Goal: Task Accomplishment & Management: Complete application form

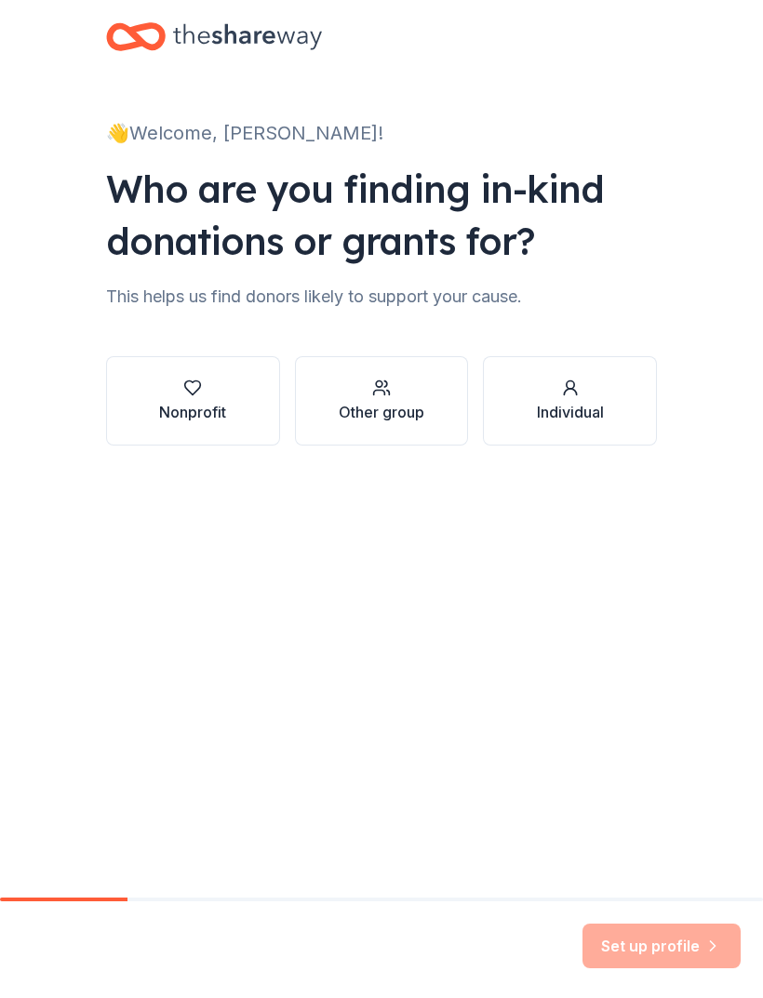
click at [234, 366] on button "Nonprofit" at bounding box center [193, 400] width 174 height 89
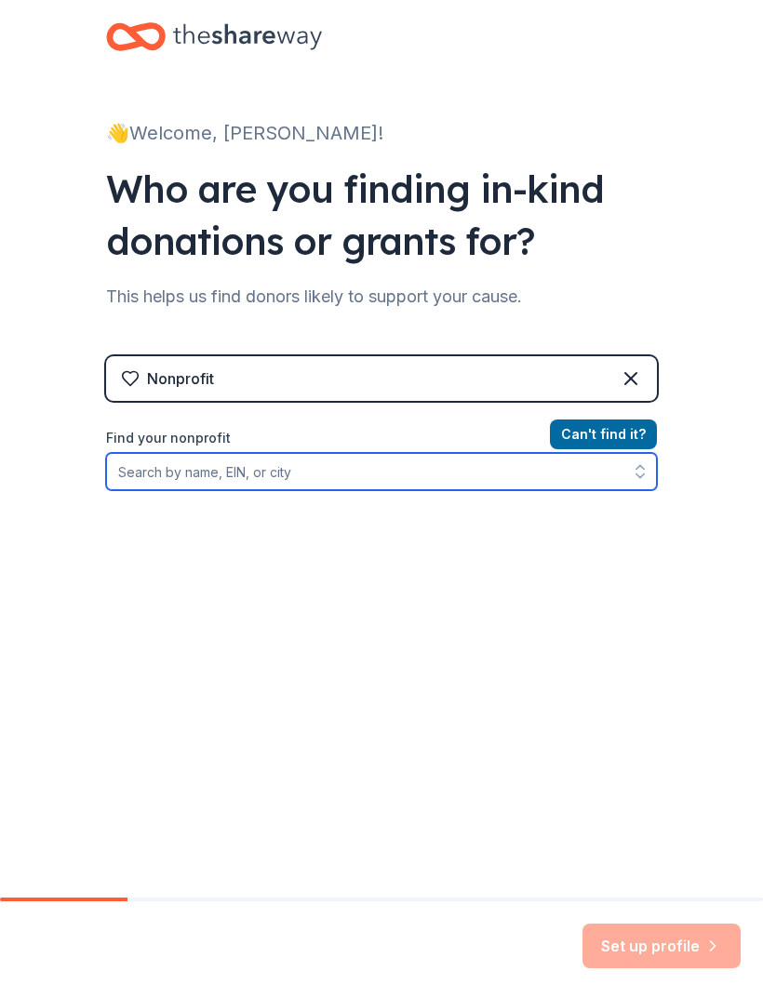
click at [465, 475] on input "Find your nonprofit" at bounding box center [381, 471] width 551 height 37
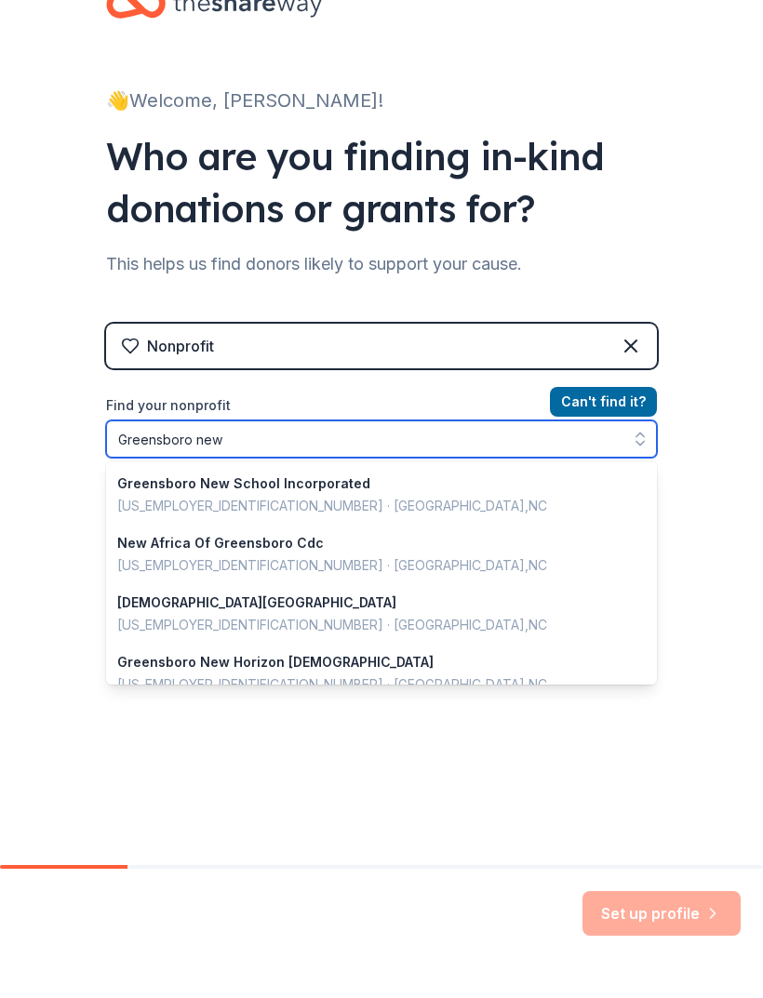
scroll to position [182, 0]
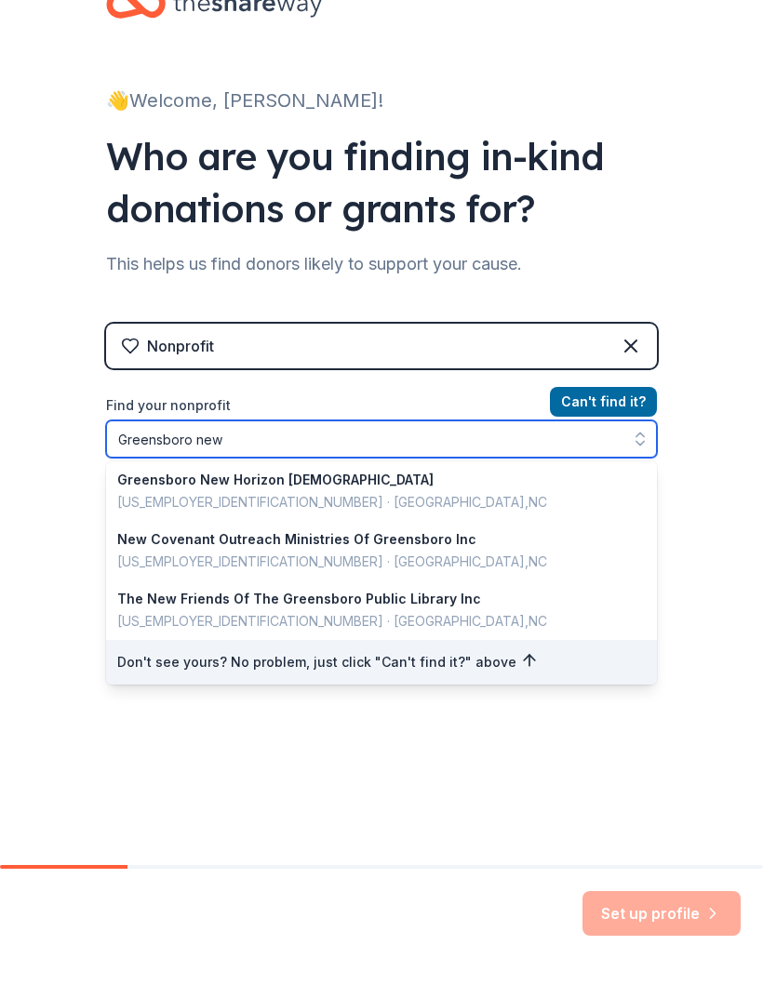
type input "Greensboro new"
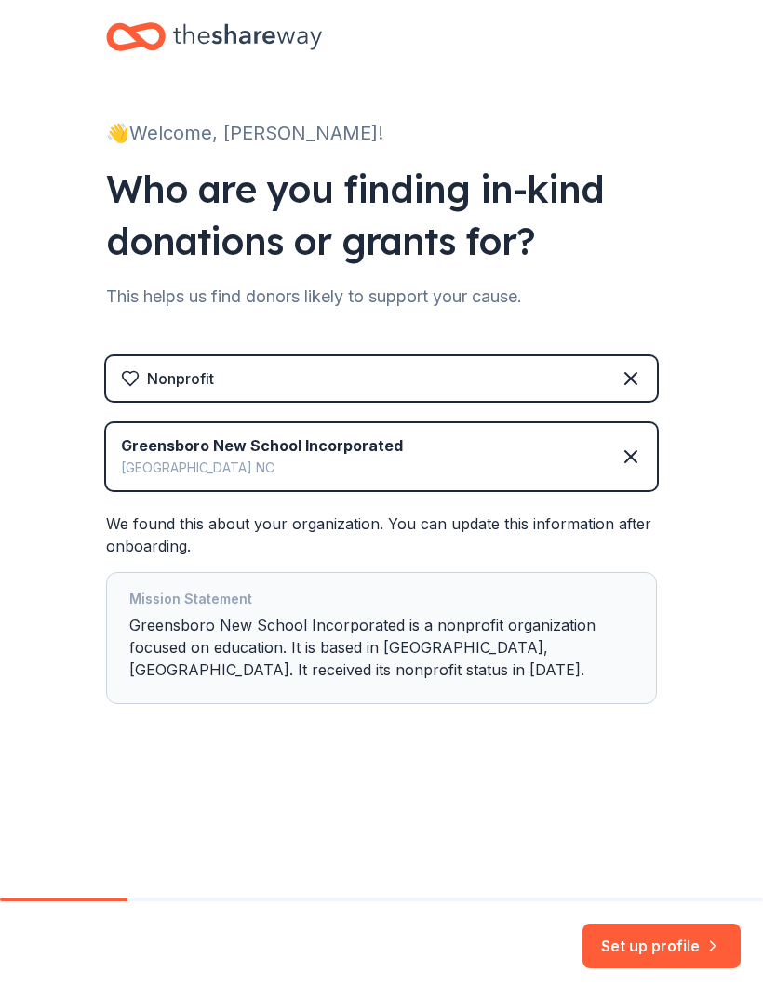
click at [688, 940] on button "Set up profile" at bounding box center [661, 946] width 158 height 45
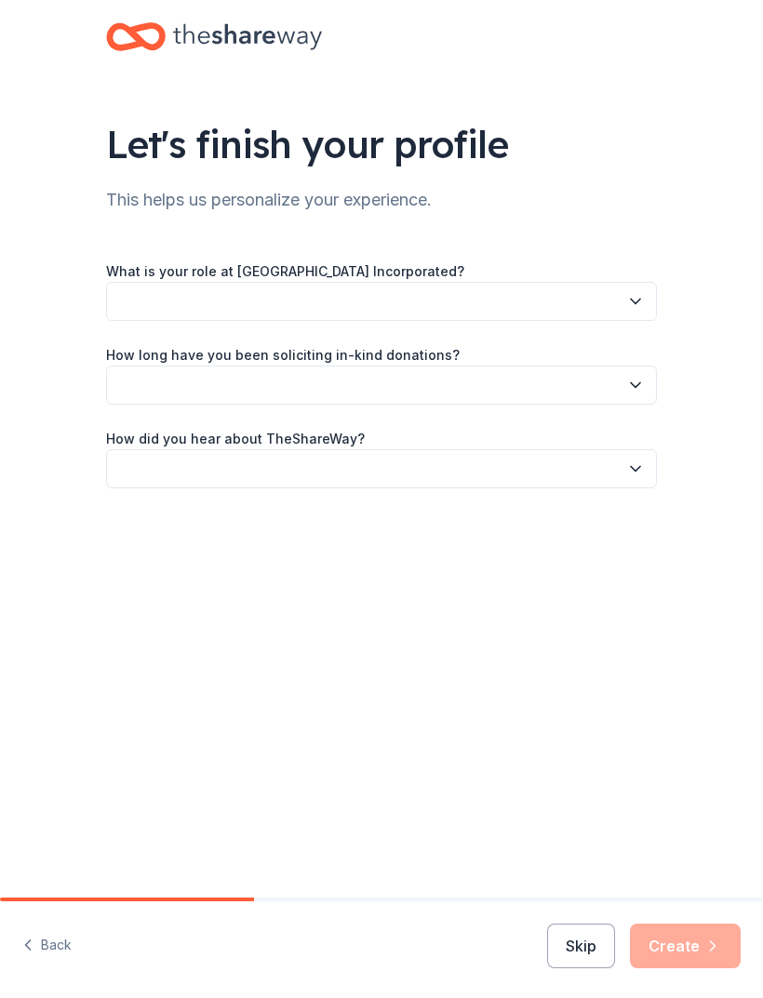
click at [623, 303] on button "button" at bounding box center [381, 301] width 551 height 39
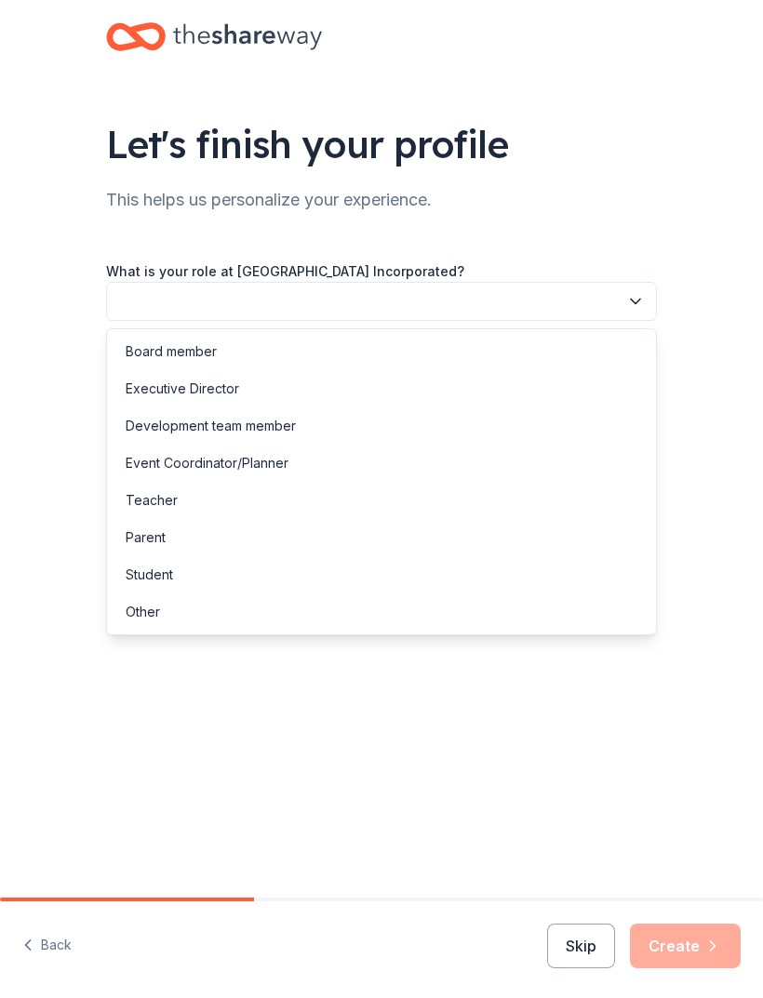
click at [220, 392] on div "Executive Director" at bounding box center [183, 389] width 114 height 22
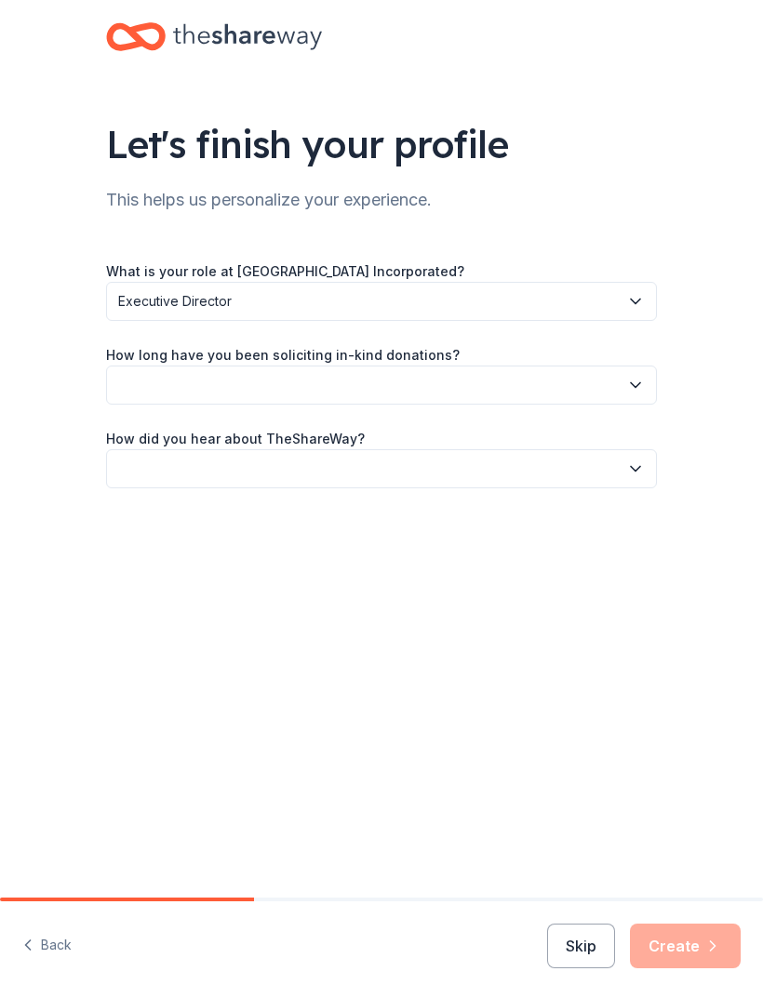
click at [482, 387] on button "button" at bounding box center [381, 385] width 551 height 39
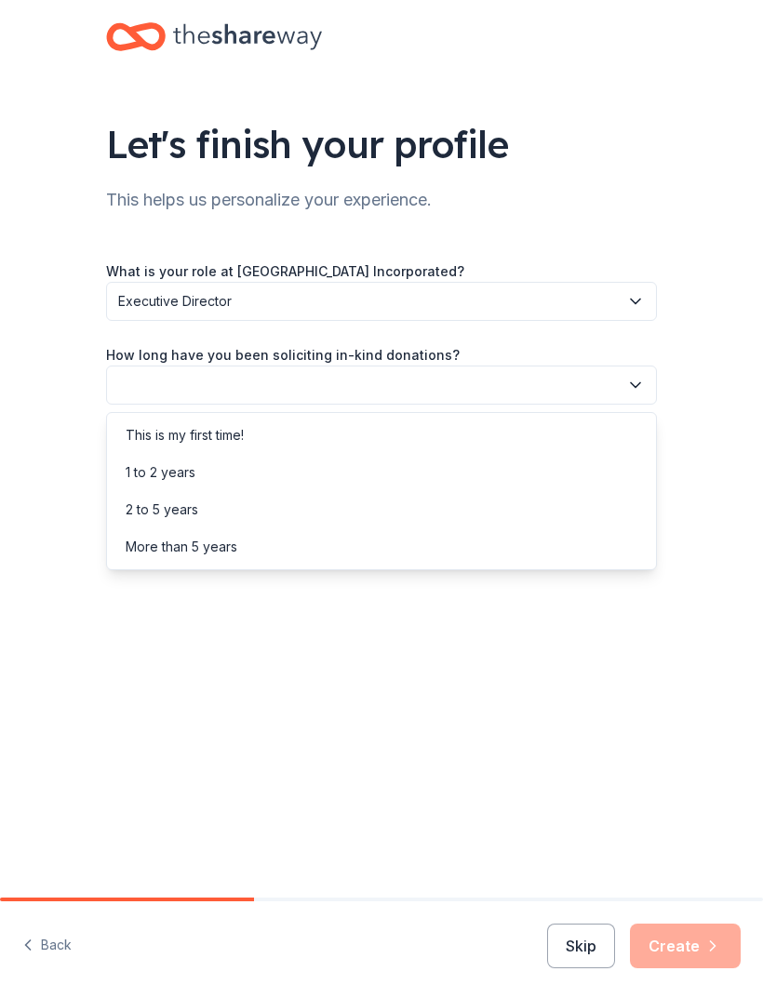
click at [352, 482] on div "1 to 2 years" at bounding box center [382, 472] width 542 height 37
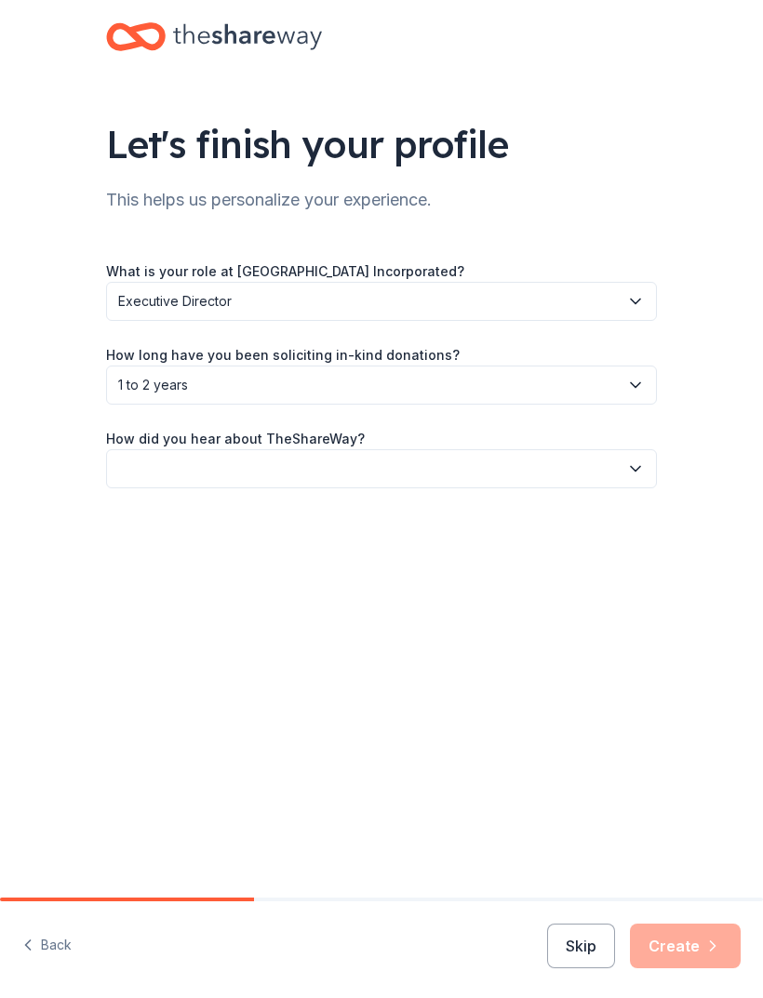
click at [432, 471] on button "button" at bounding box center [381, 468] width 551 height 39
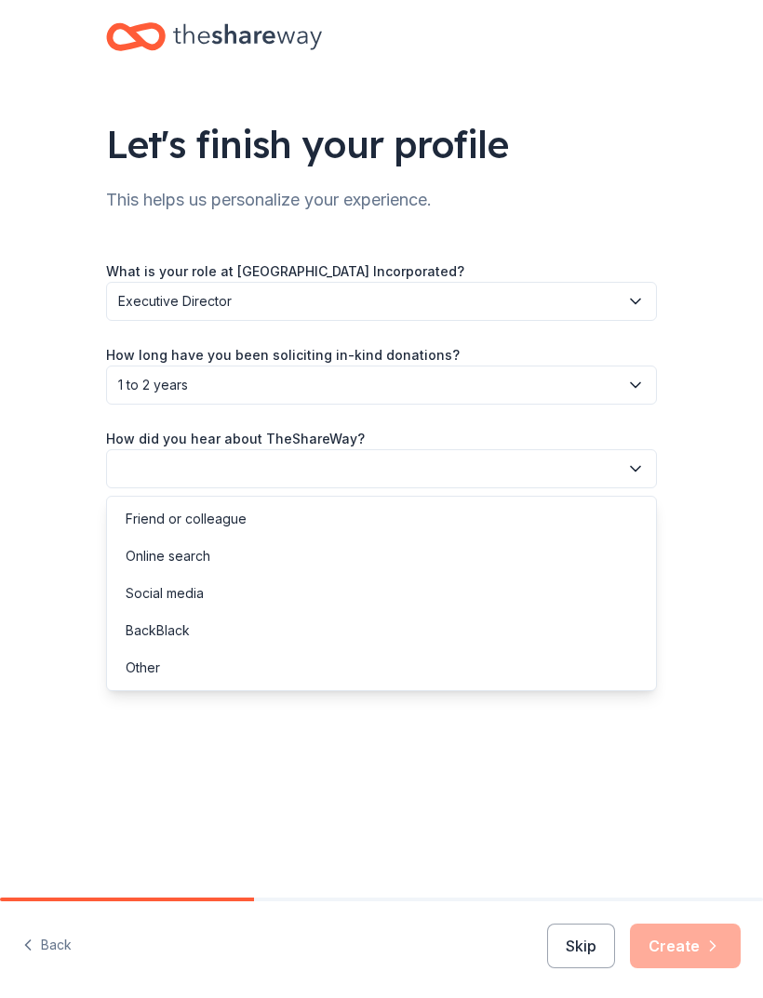
click at [219, 555] on div "Online search" at bounding box center [382, 556] width 542 height 37
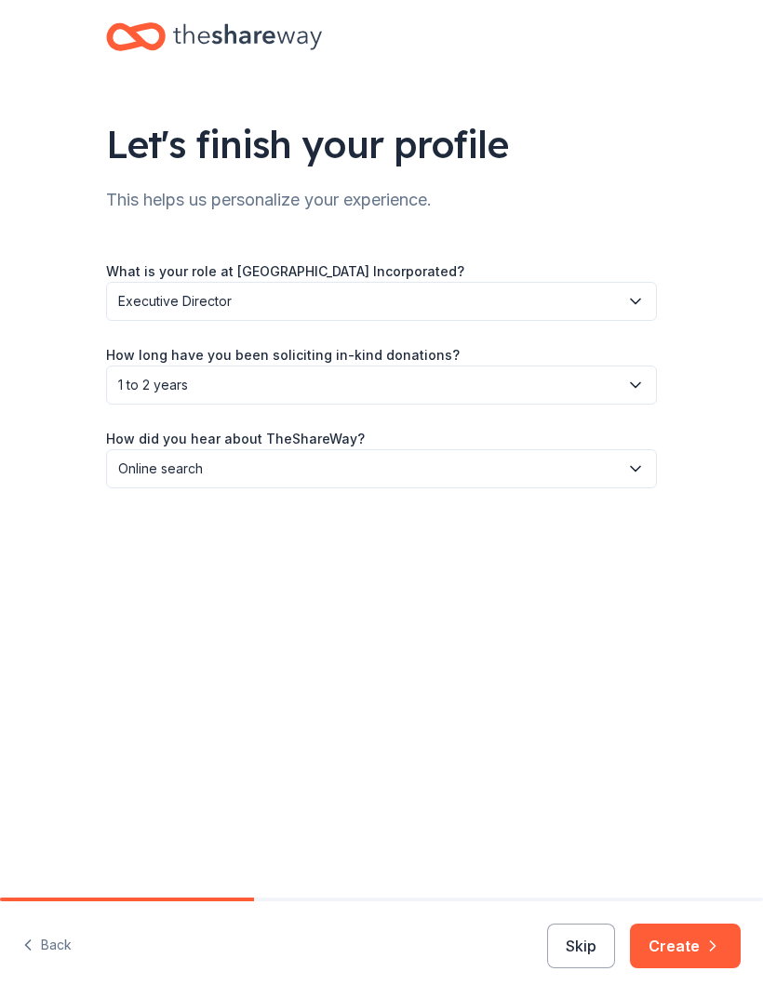
click at [700, 948] on button "Create" at bounding box center [685, 946] width 111 height 45
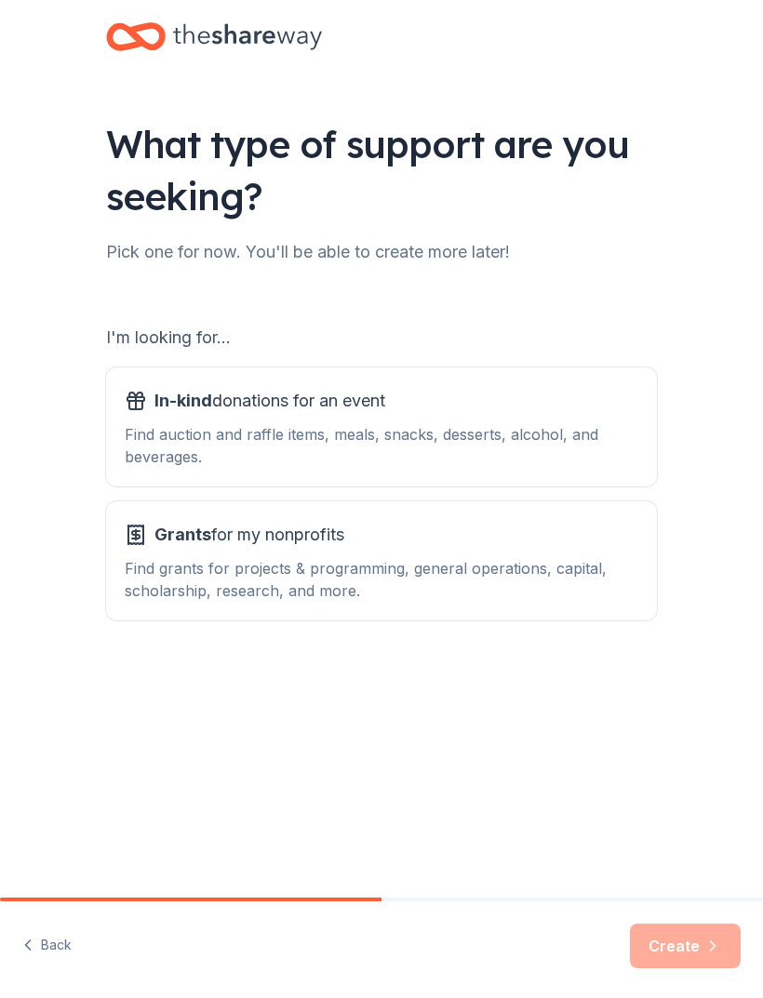
click at [555, 436] on div "Find auction and raffle items, meals, snacks, desserts, alcohol, and beverages." at bounding box center [382, 445] width 514 height 45
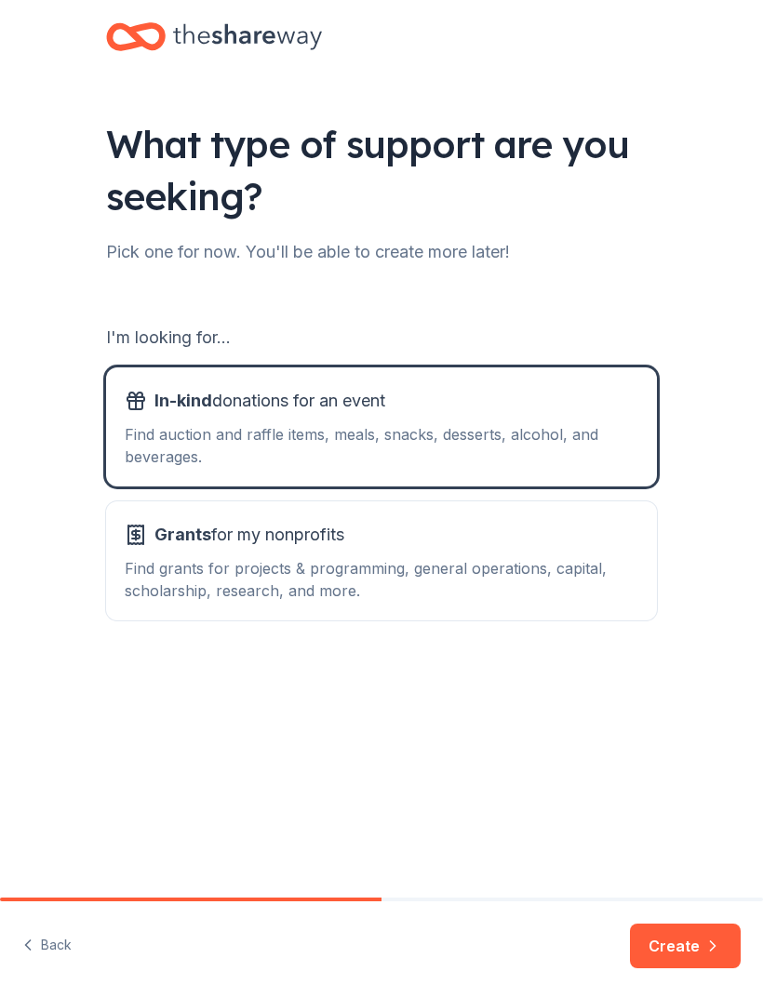
click at [547, 587] on div "Find grants for projects & programming, general operations, capital, scholarshi…" at bounding box center [382, 579] width 514 height 45
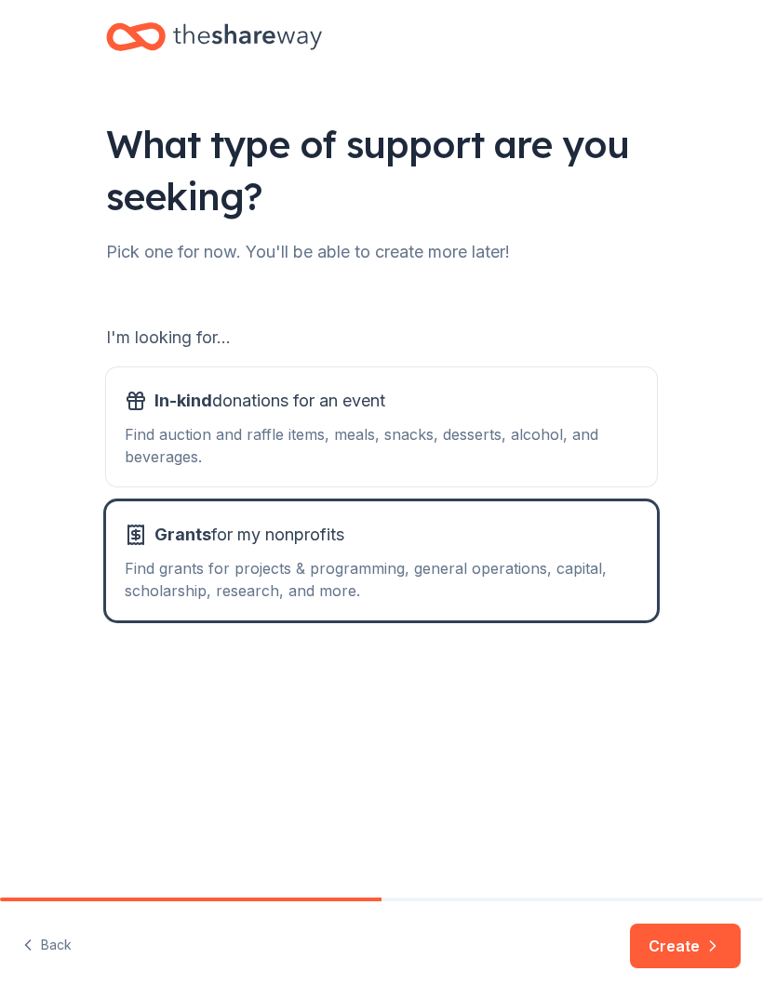
click at [570, 424] on div "Find auction and raffle items, meals, snacks, desserts, alcohol, and beverages." at bounding box center [382, 445] width 514 height 45
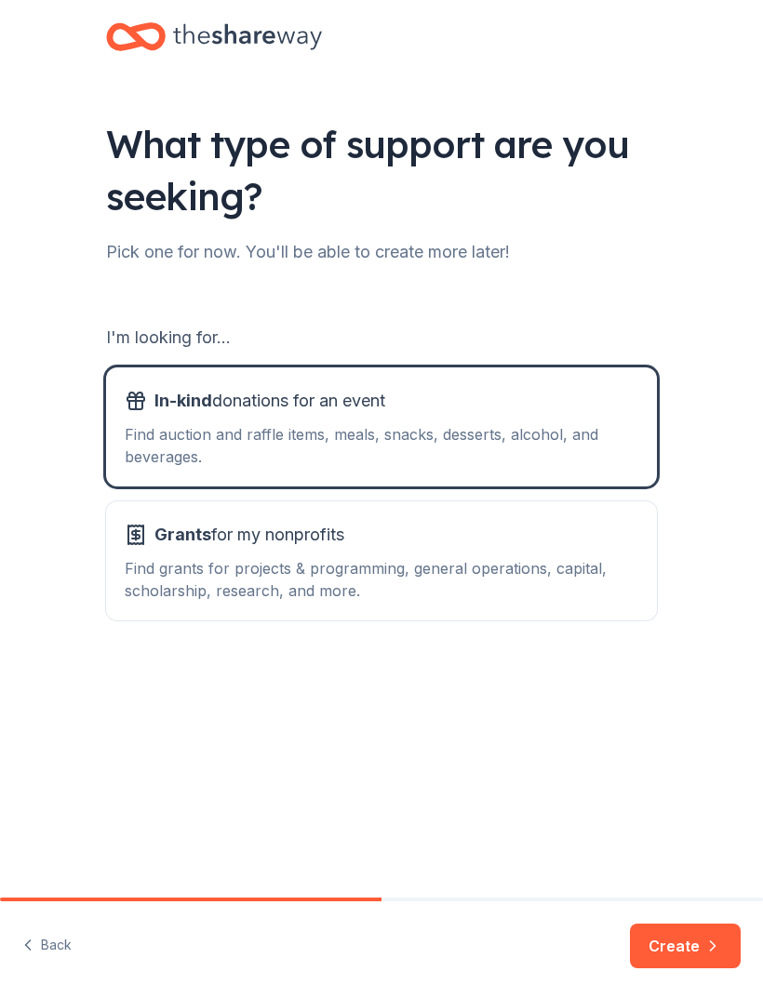
click at [708, 948] on icon "button" at bounding box center [712, 946] width 19 height 19
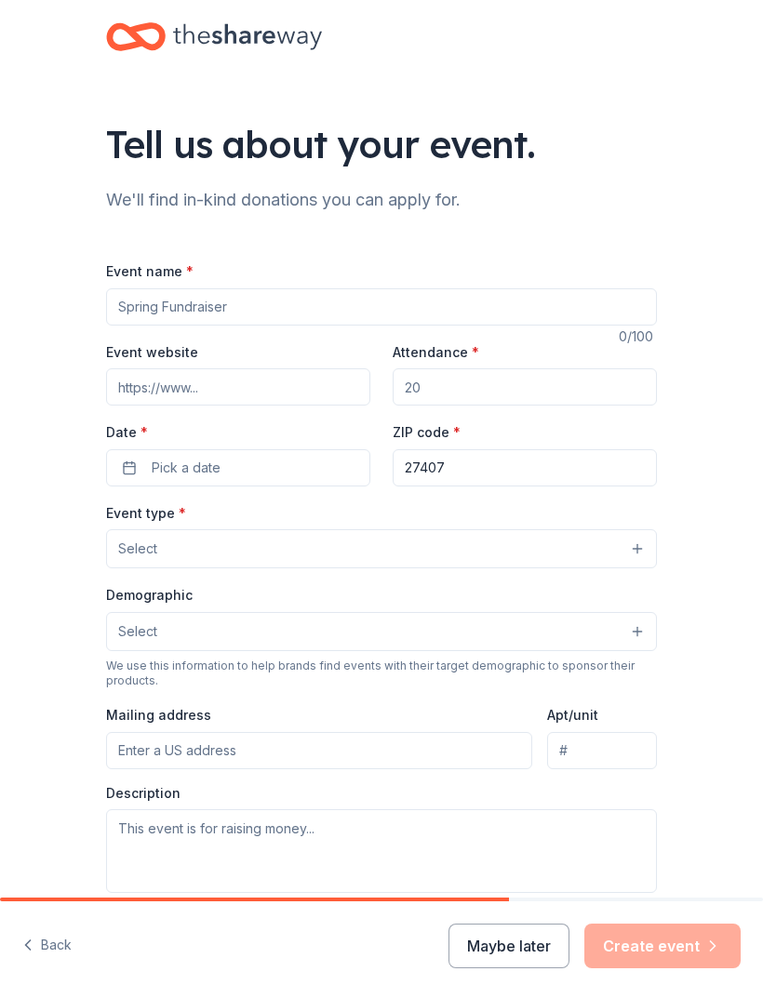
click at [354, 314] on input "Event name *" at bounding box center [381, 306] width 551 height 37
type input "Trunk or Treat Raffle"
click at [300, 386] on input "Event website" at bounding box center [238, 386] width 264 height 37
click at [295, 386] on input "Event website" at bounding box center [238, 386] width 264 height 37
click at [225, 381] on input "Event website" at bounding box center [238, 386] width 264 height 37
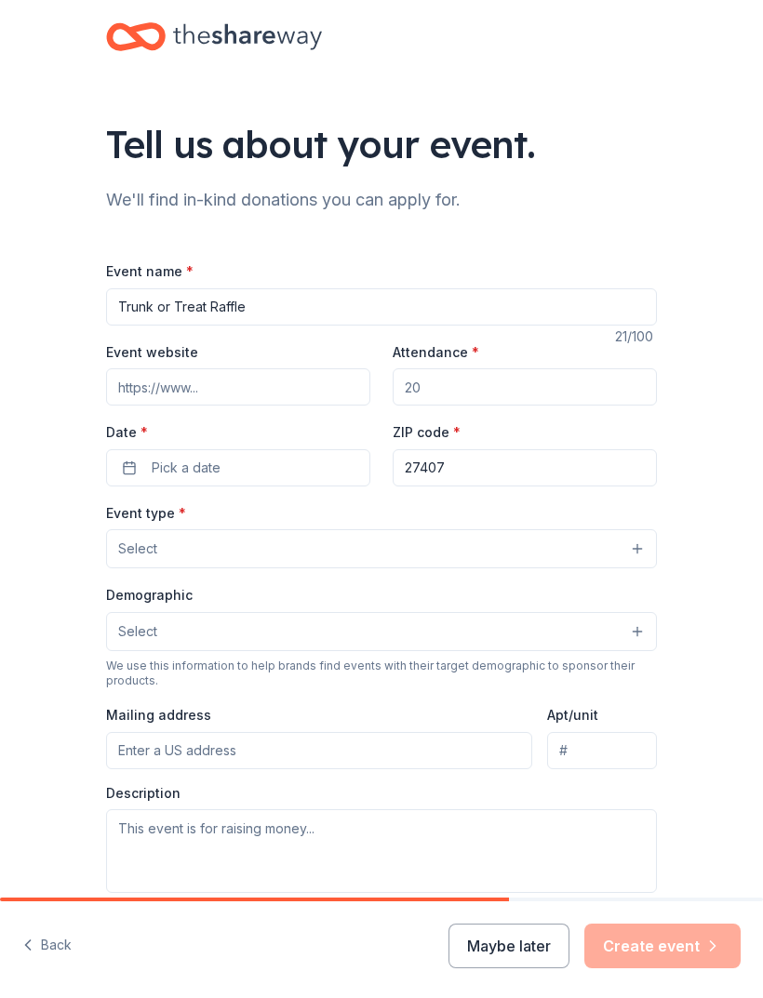
paste input "[URL][DOMAIN_NAME]"
type input "[URL][DOMAIN_NAME]"
click at [518, 385] on input "Attendance *" at bounding box center [525, 386] width 264 height 37
type input "500"
click at [291, 456] on button "Pick a date" at bounding box center [238, 467] width 264 height 37
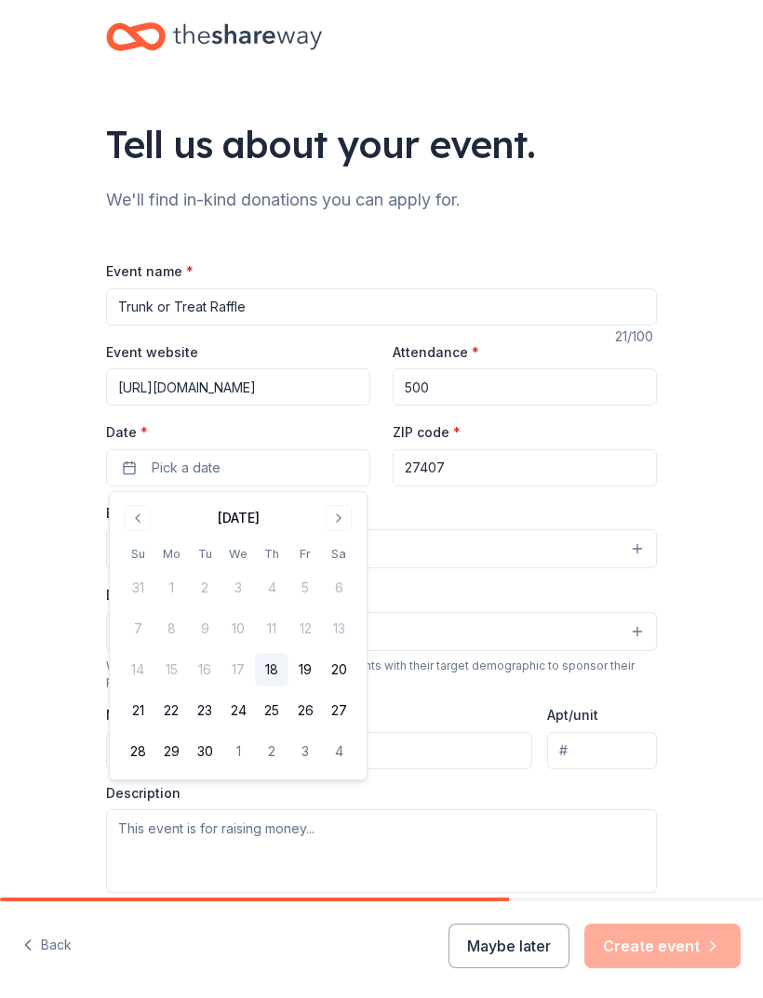
click at [347, 521] on button "Go to next month" at bounding box center [339, 518] width 26 height 26
click at [347, 676] on button "18" at bounding box center [338, 669] width 33 height 33
click at [722, 598] on div "Tell us about your event. We'll find in-kind donations you can apply for. Event…" at bounding box center [381, 604] width 763 height 1209
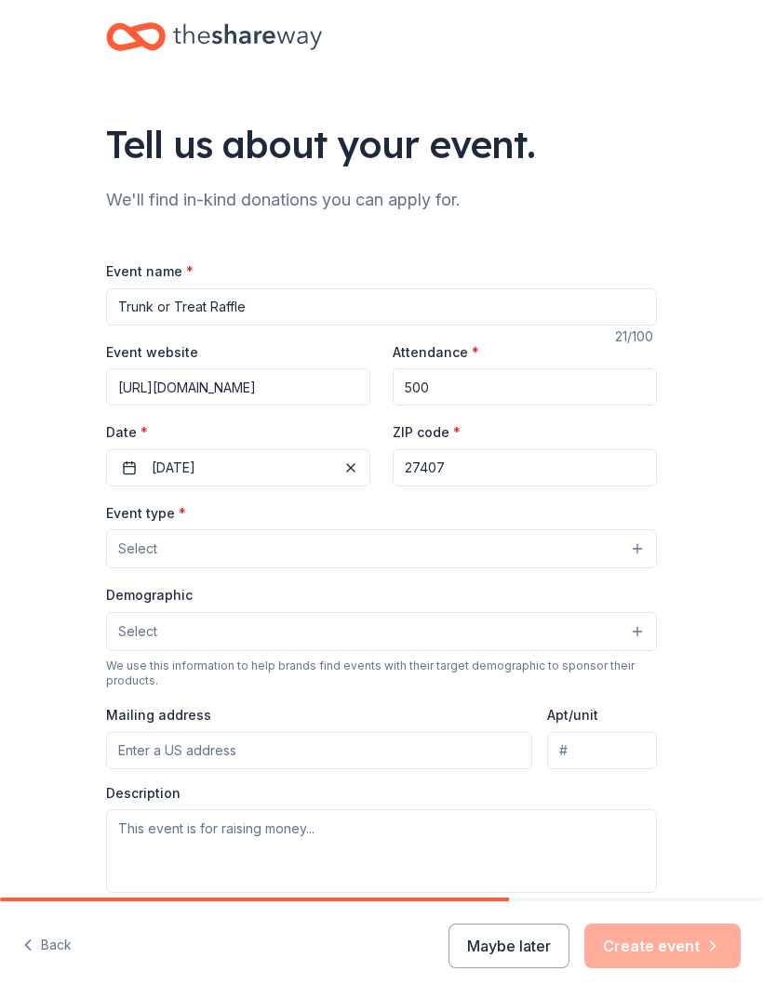
click at [597, 553] on button "Select" at bounding box center [381, 548] width 551 height 39
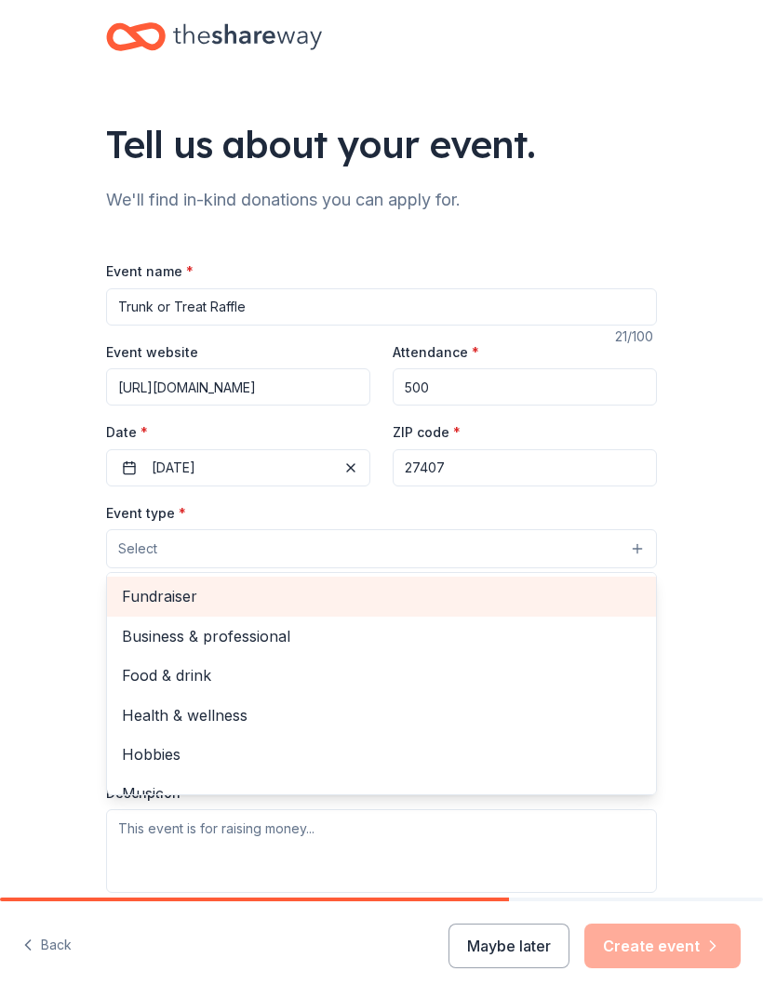
click at [215, 601] on span "Fundraiser" at bounding box center [381, 596] width 519 height 24
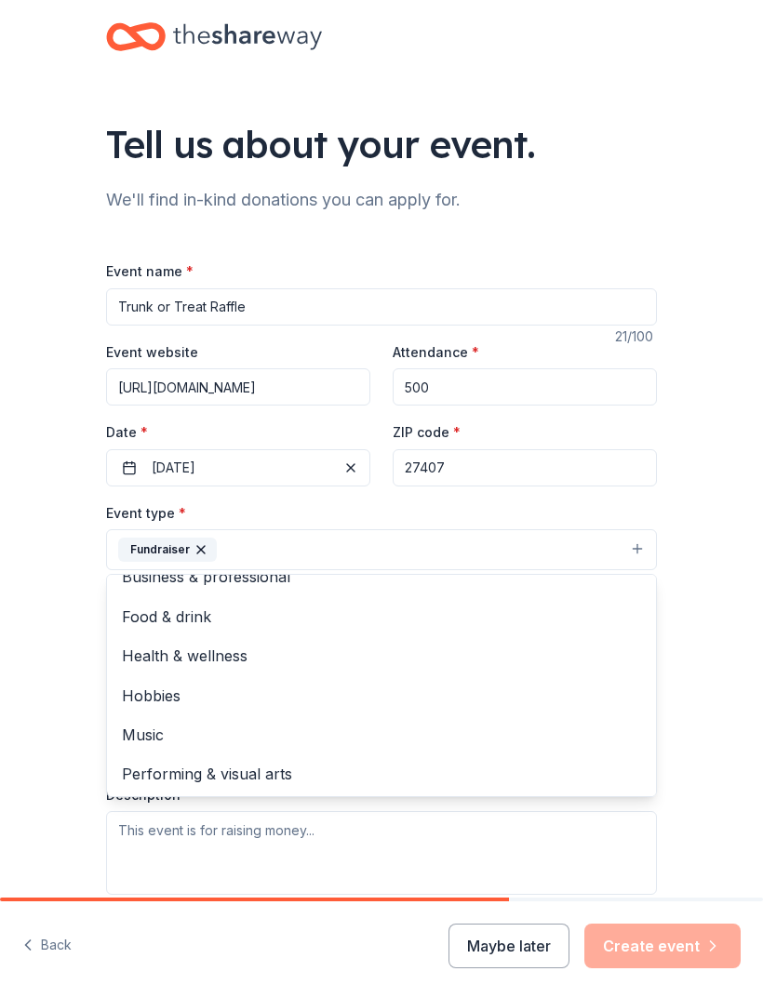
scroll to position [20, 0]
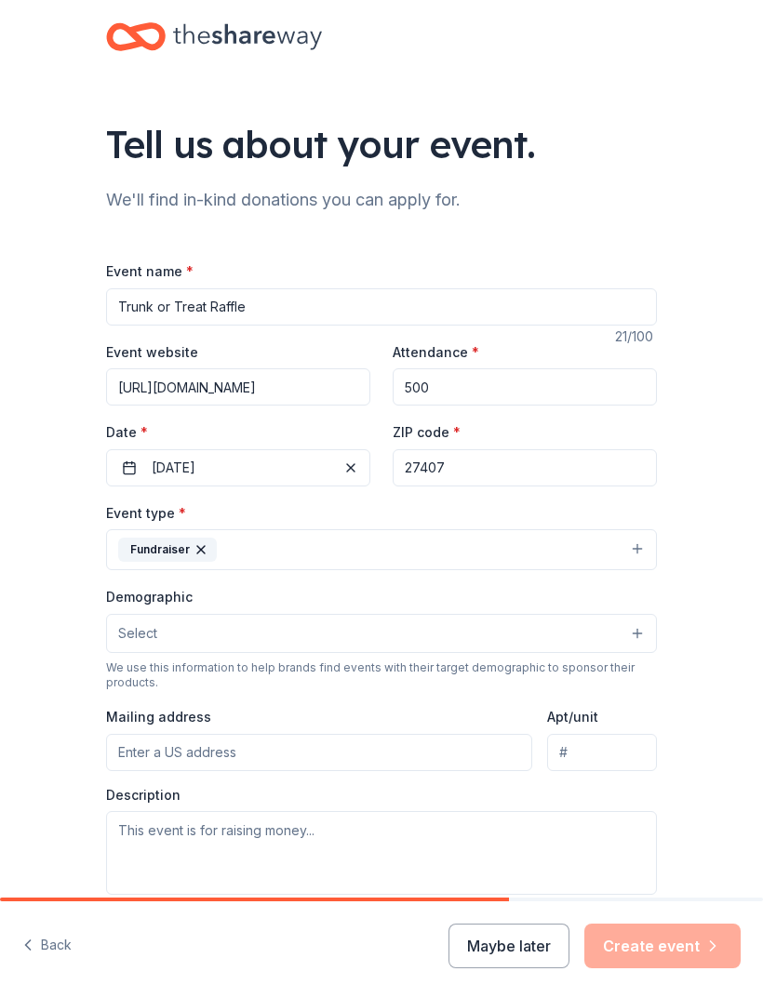
click at [610, 636] on button "Select" at bounding box center [381, 633] width 551 height 39
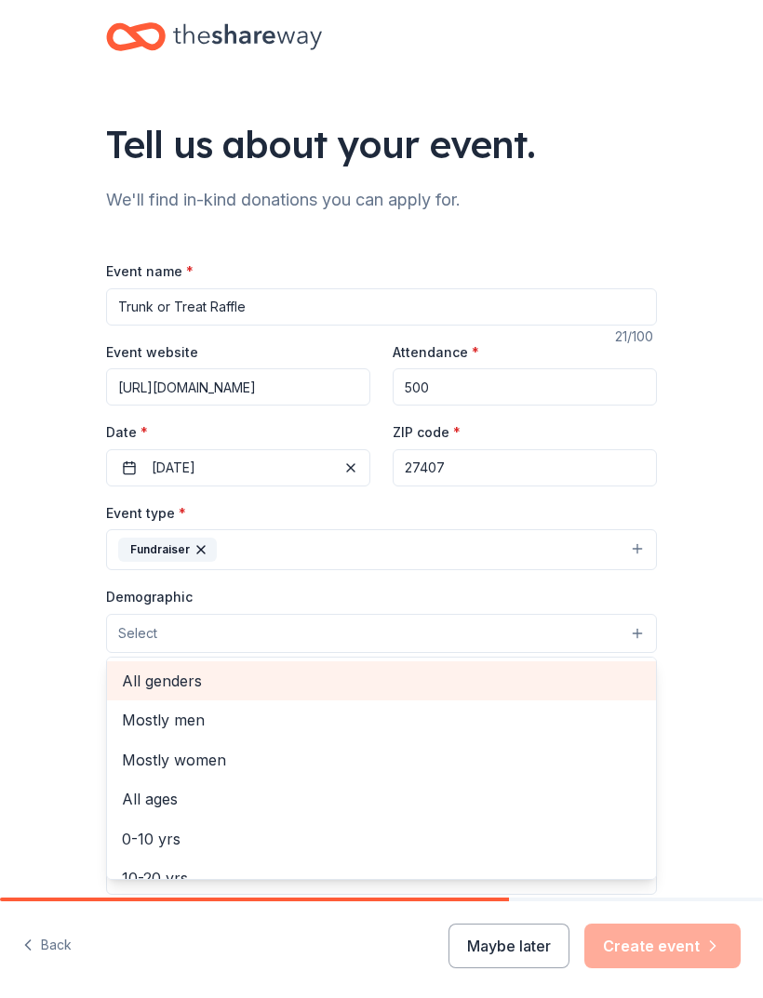
click at [195, 683] on span "All genders" at bounding box center [381, 681] width 519 height 24
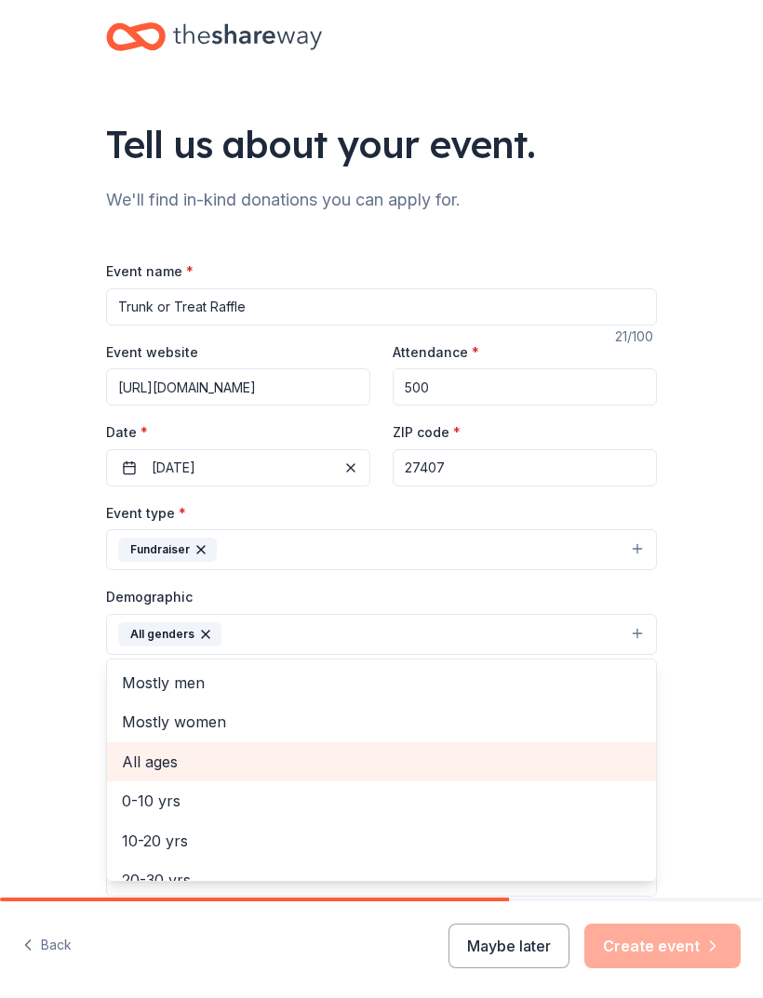
click at [176, 768] on span "All ages" at bounding box center [381, 762] width 519 height 24
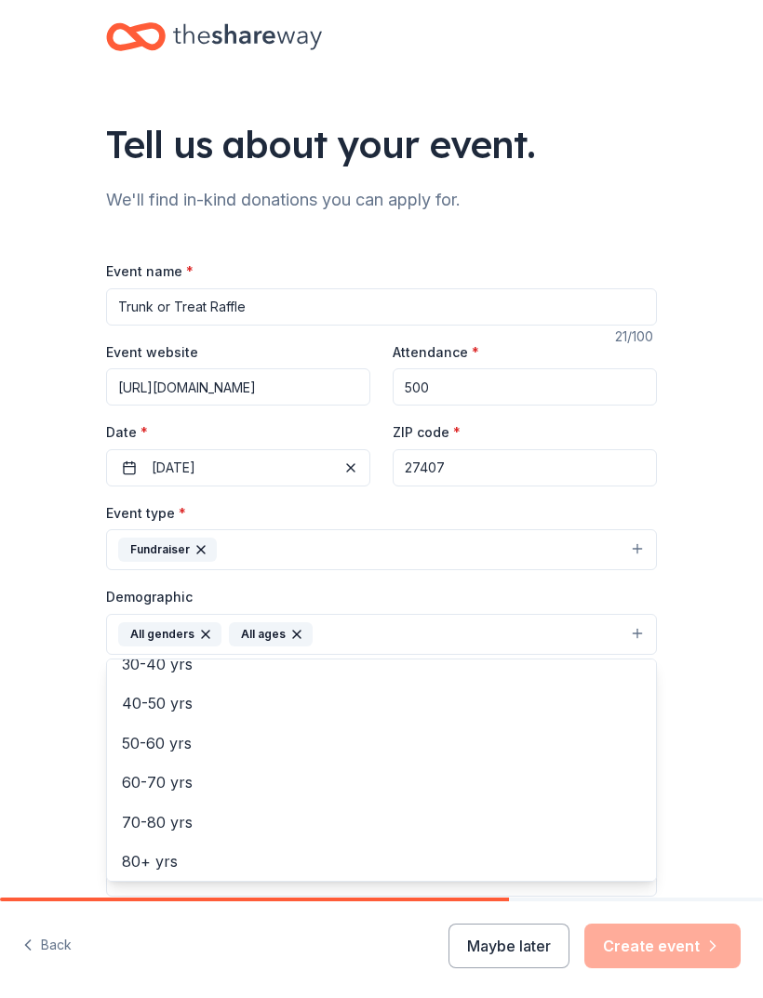
scroll to position [216, 0]
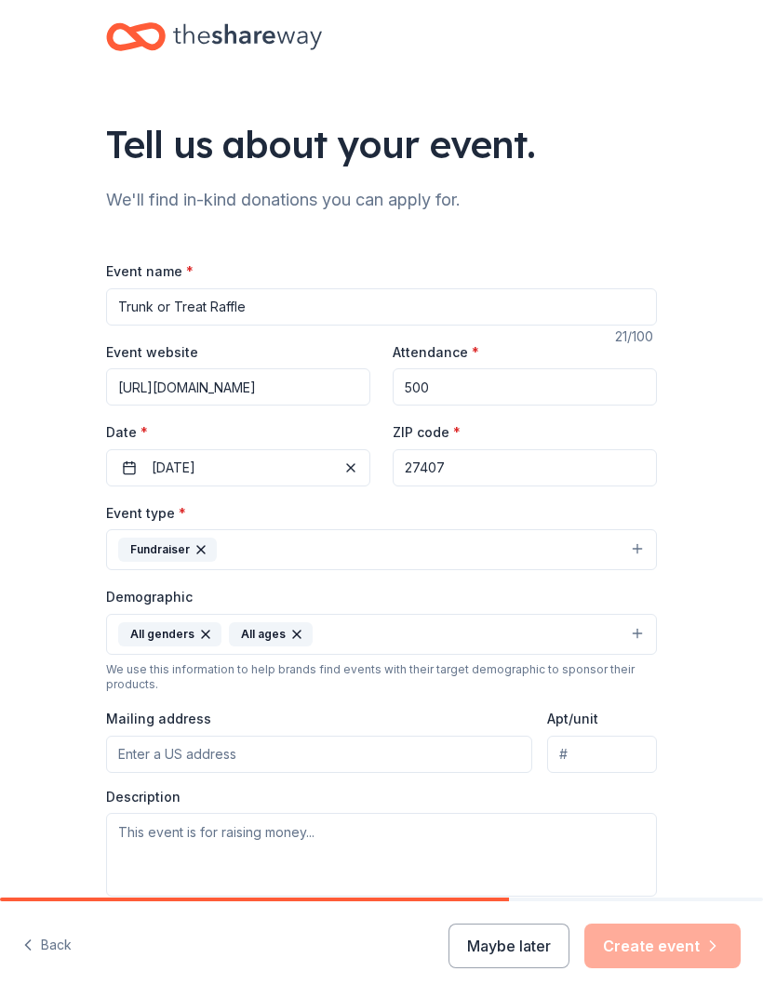
click at [479, 748] on input "Mailing address" at bounding box center [319, 754] width 426 height 37
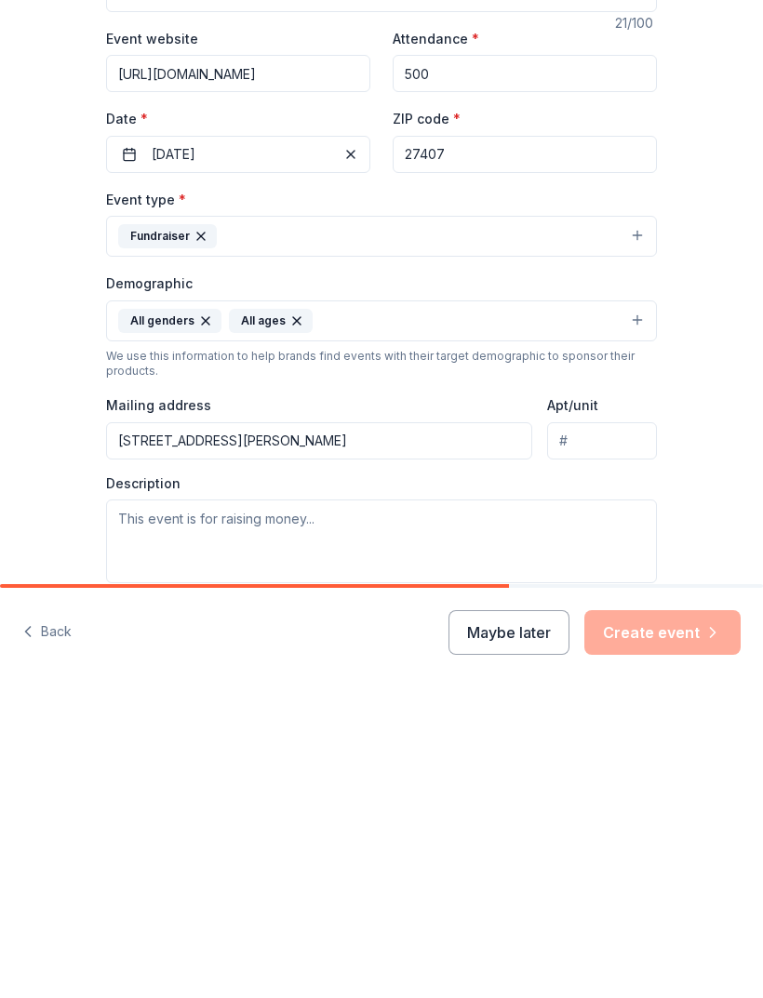
click at [384, 736] on input "[STREET_ADDRESS][PERSON_NAME]" at bounding box center [319, 754] width 426 height 37
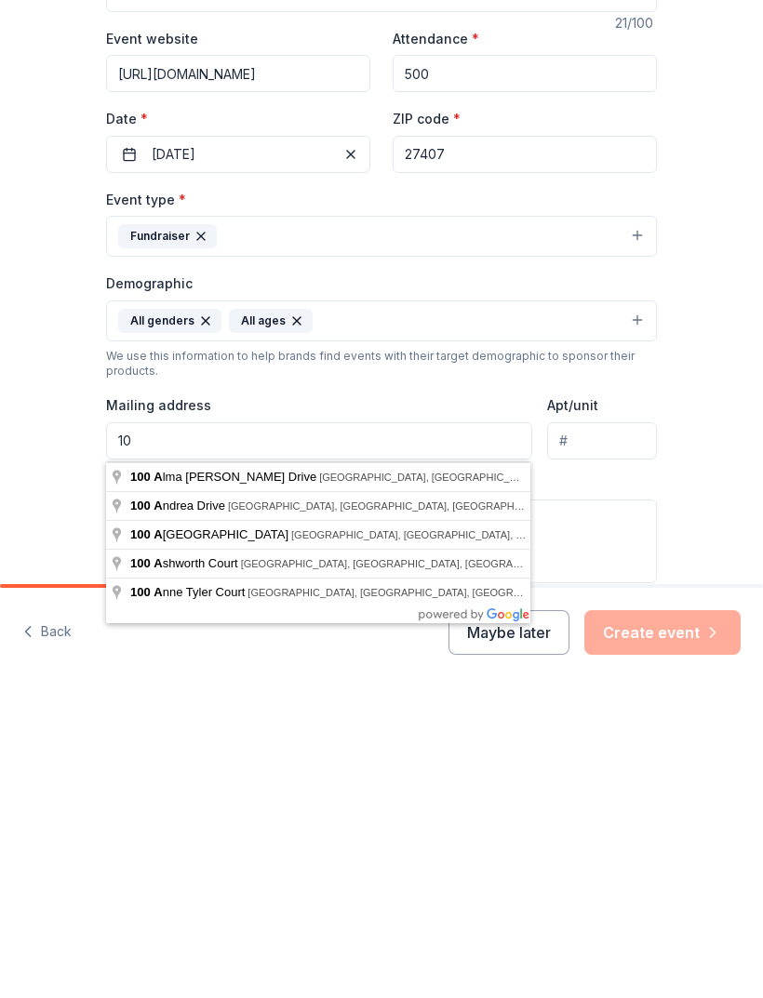
type input "1"
type input "102"
type input "102 [PERSON_NAME] Dr"
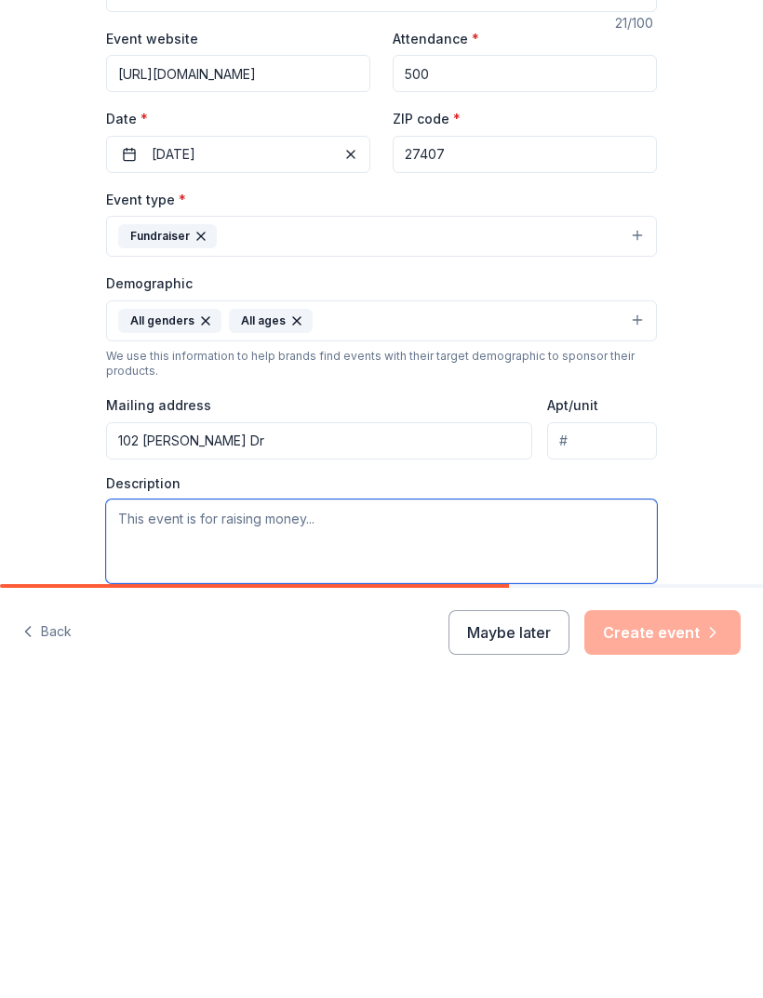
click at [354, 813] on textarea at bounding box center [381, 855] width 551 height 84
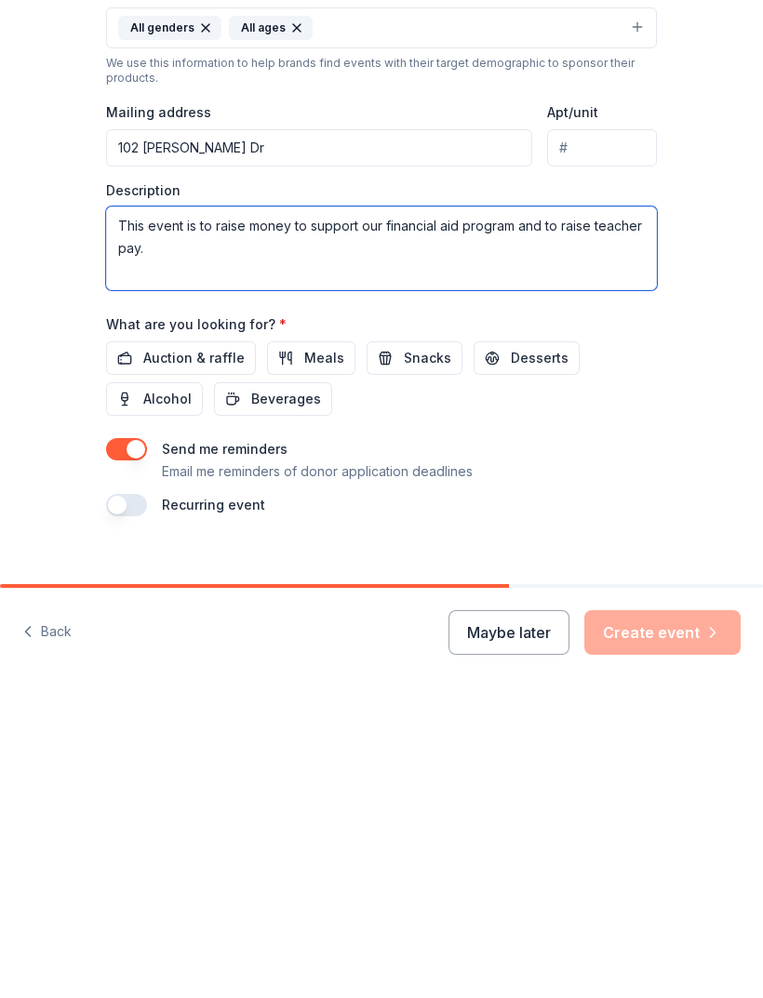
scroll to position [292, 0]
type textarea "This event is to raise money to support our financial aid program and to raise …"
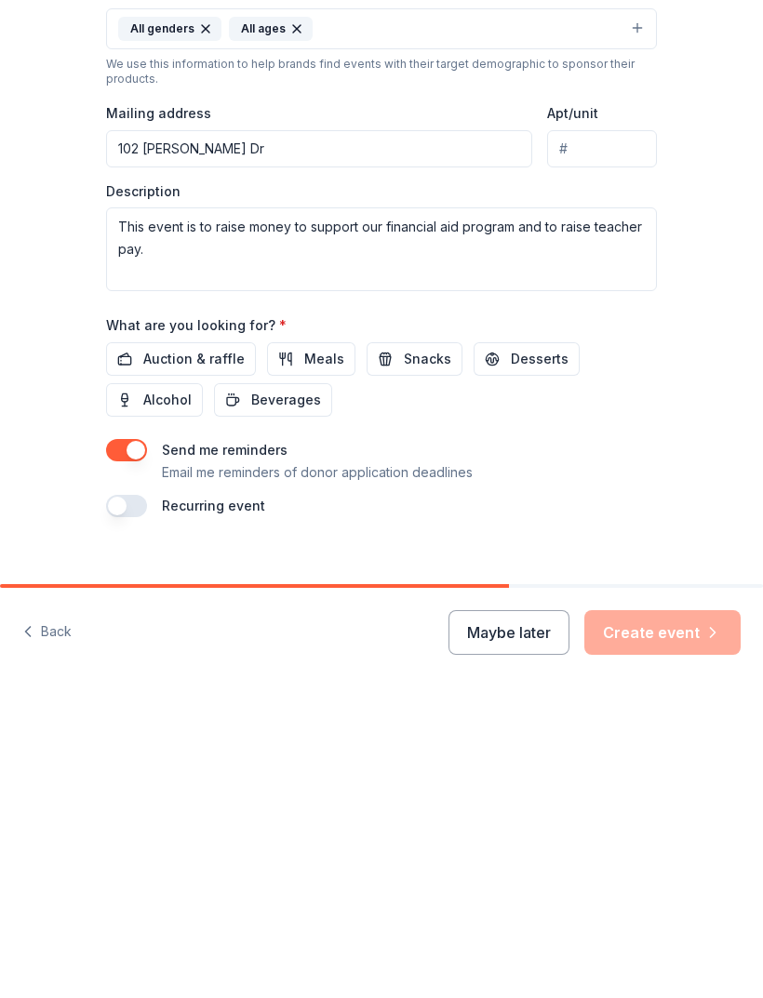
click at [225, 662] on span "Auction & raffle" at bounding box center [193, 673] width 101 height 22
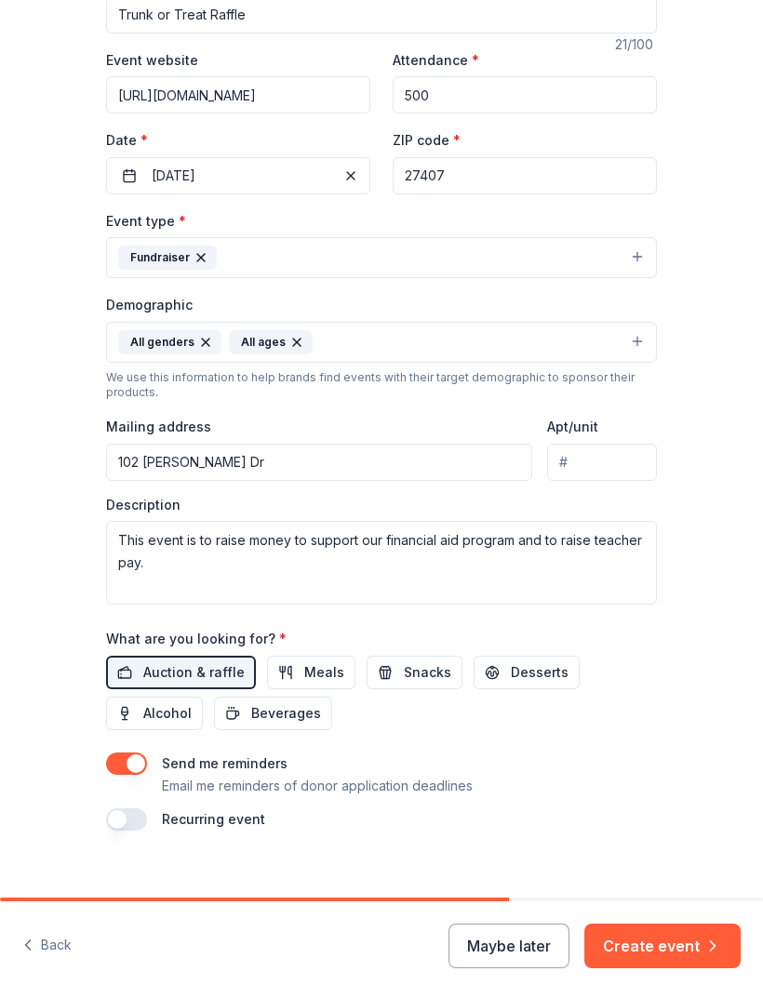
click at [328, 682] on span "Meals" at bounding box center [324, 673] width 40 height 22
click at [415, 684] on span "Snacks" at bounding box center [427, 673] width 47 height 22
click at [530, 683] on span "Desserts" at bounding box center [540, 673] width 58 height 22
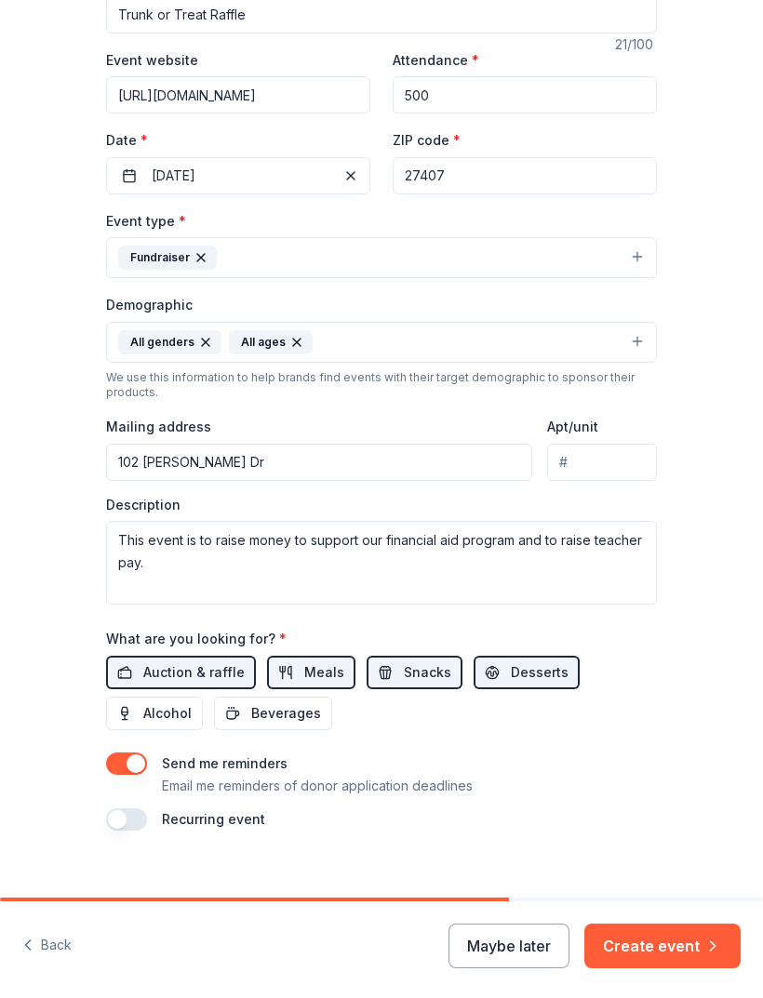
click at [177, 722] on span "Alcohol" at bounding box center [167, 714] width 48 height 22
click at [308, 730] on button "Beverages" at bounding box center [273, 713] width 118 height 33
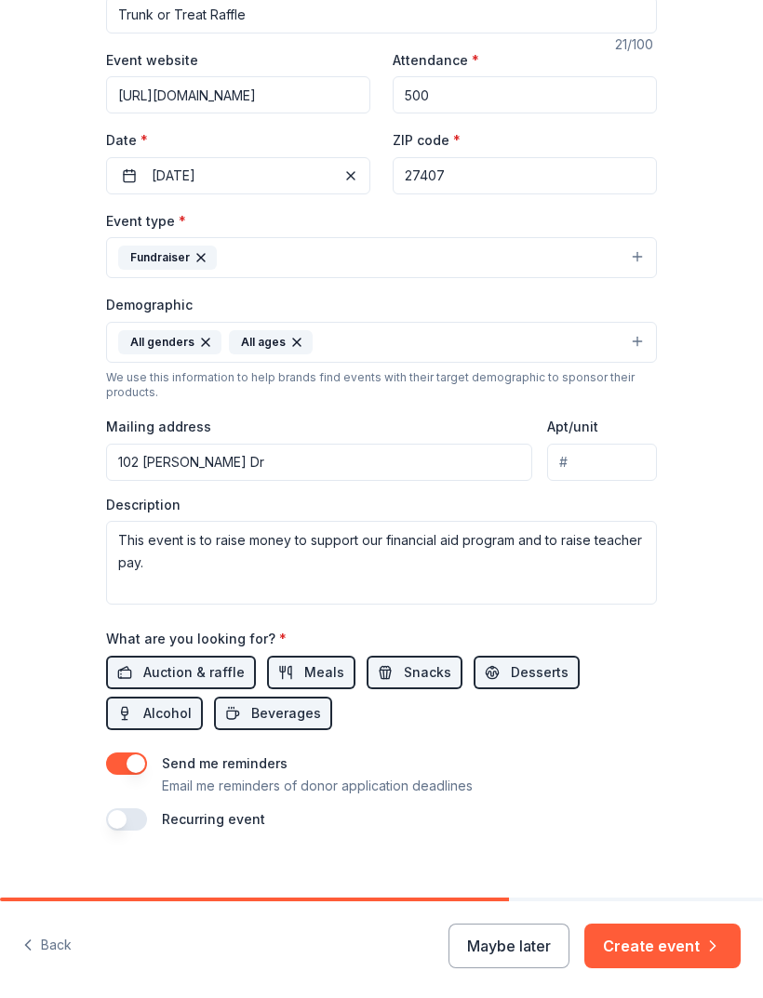
click at [676, 951] on button "Create event" at bounding box center [662, 946] width 156 height 45
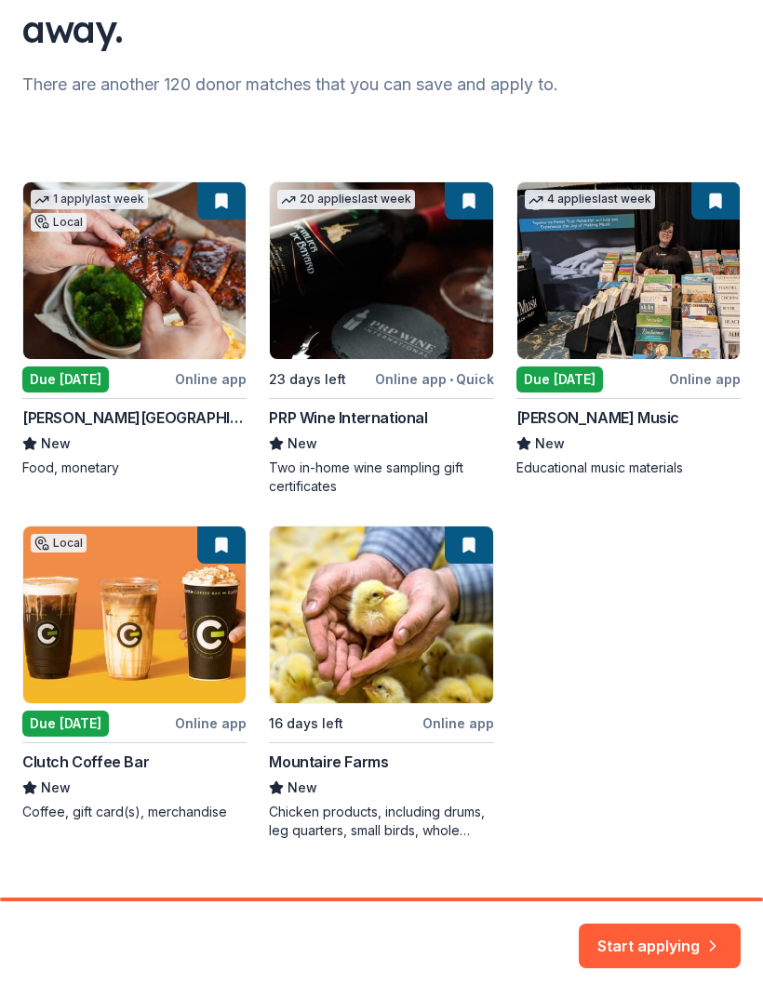
scroll to position [218, 0]
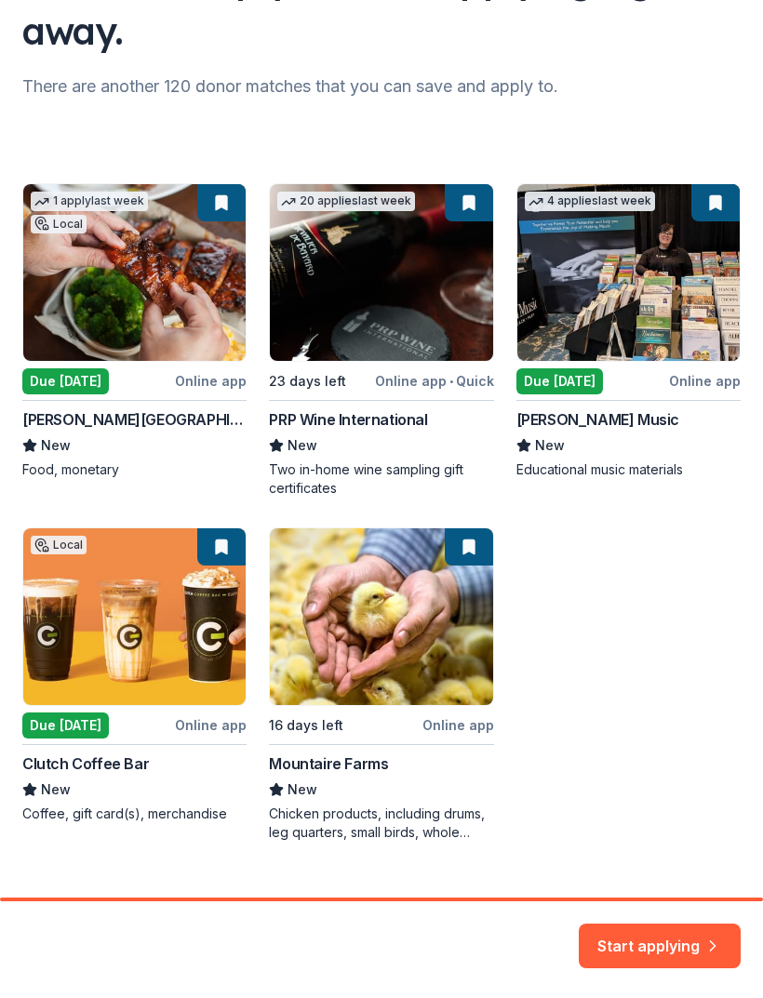
click at [653, 930] on button "Start applying" at bounding box center [660, 939] width 162 height 45
click at [187, 263] on div "1 apply last week Local Due [DATE] Online app [PERSON_NAME] Roadhouse New Food,…" at bounding box center [381, 512] width 718 height 659
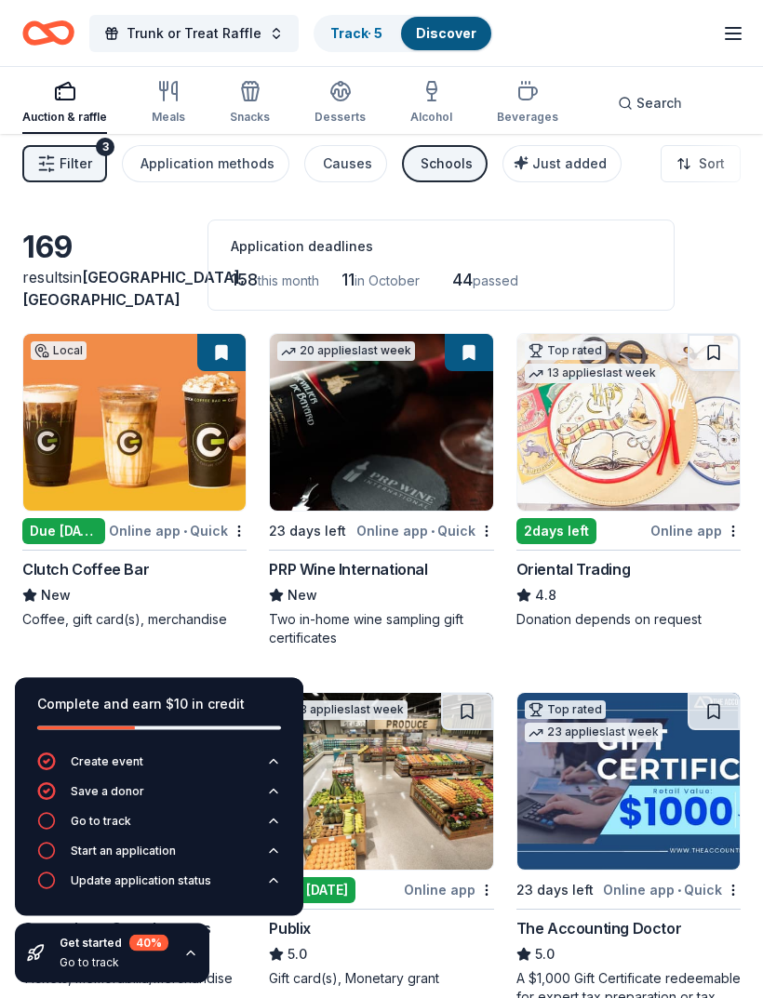
scroll to position [9, 0]
click at [711, 351] on button at bounding box center [714, 352] width 52 height 37
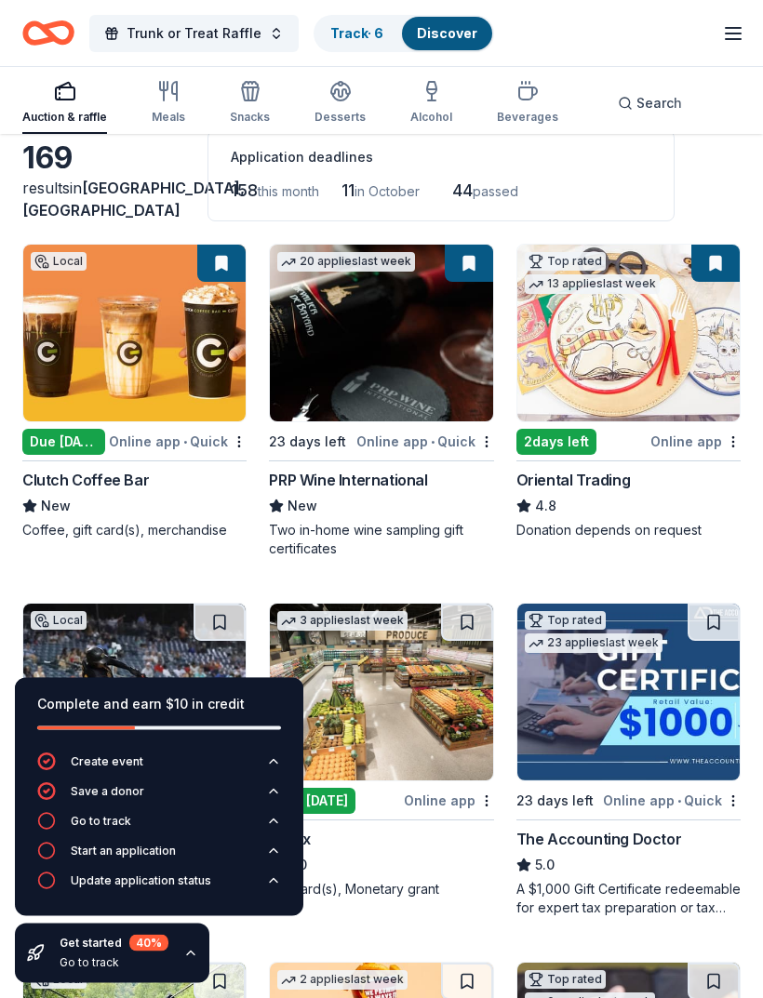
scroll to position [99, 0]
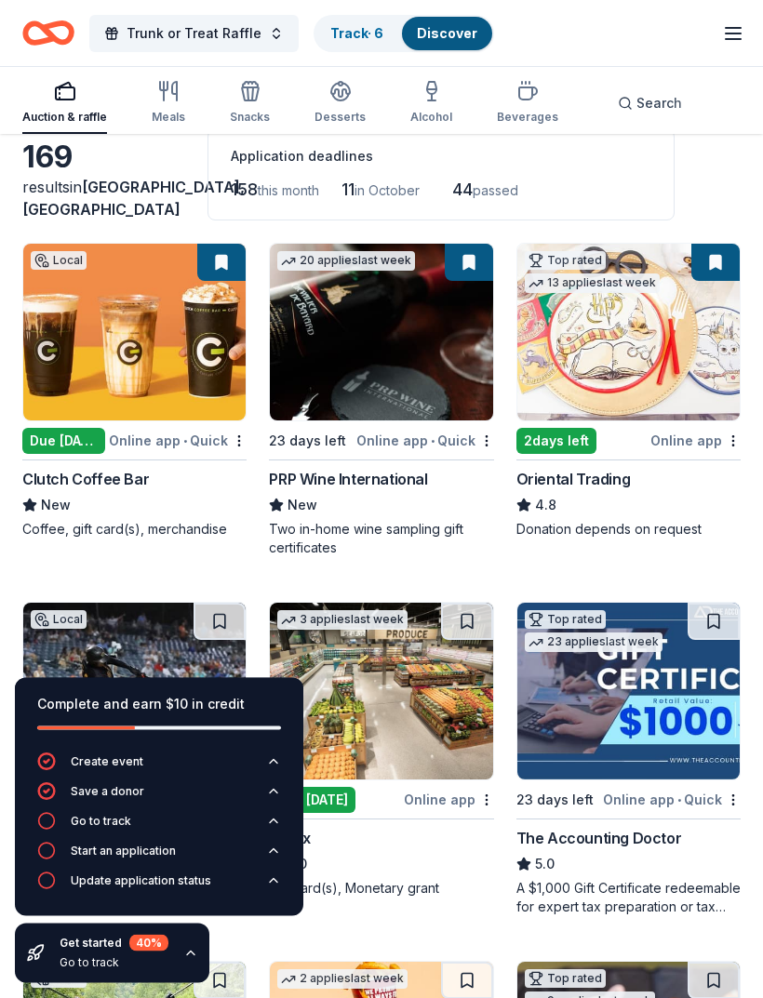
click at [468, 258] on button at bounding box center [469, 263] width 48 height 37
click at [472, 258] on button at bounding box center [469, 263] width 48 height 37
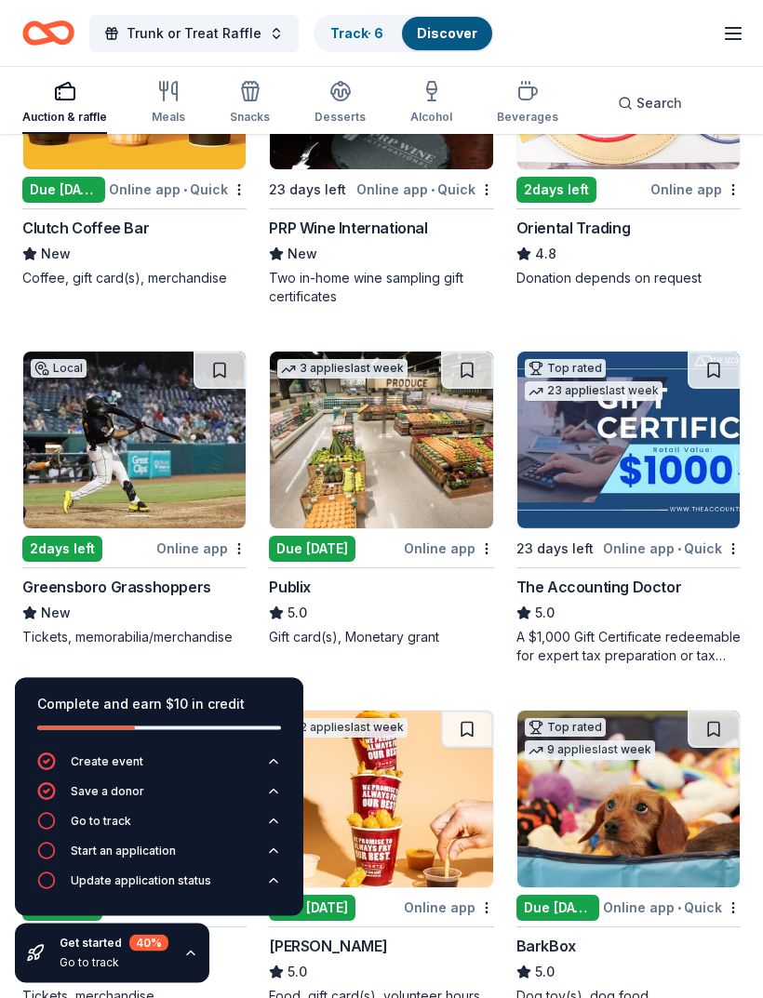
scroll to position [351, 0]
click at [228, 376] on button at bounding box center [220, 370] width 52 height 37
click at [467, 373] on button at bounding box center [467, 370] width 52 height 37
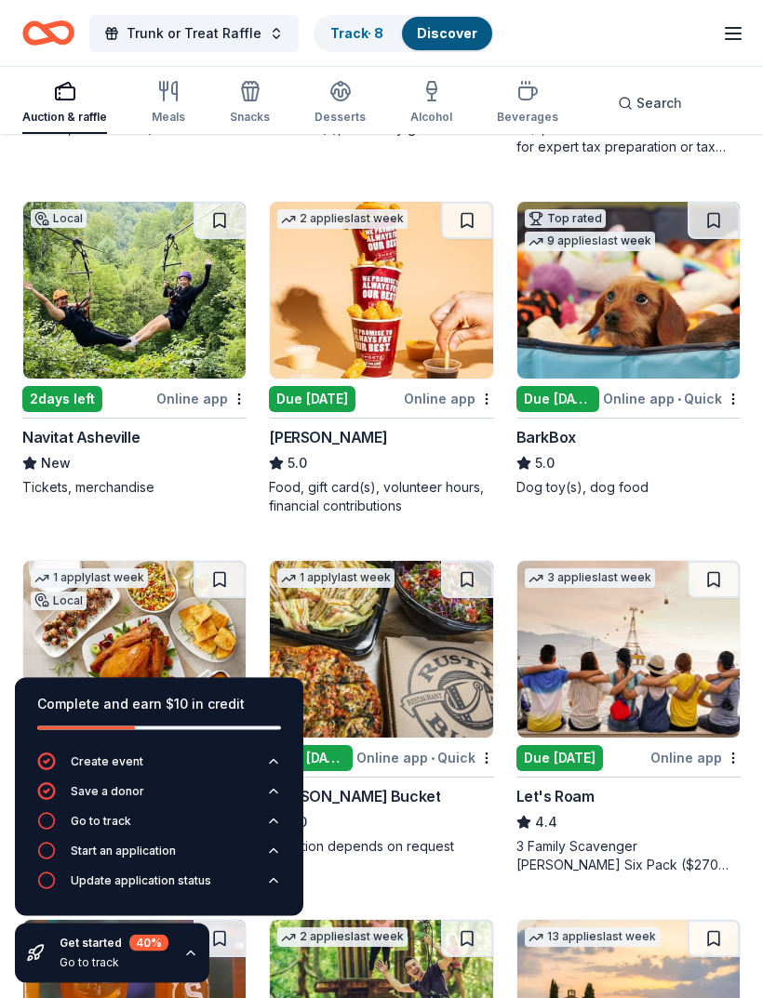
scroll to position [877, 0]
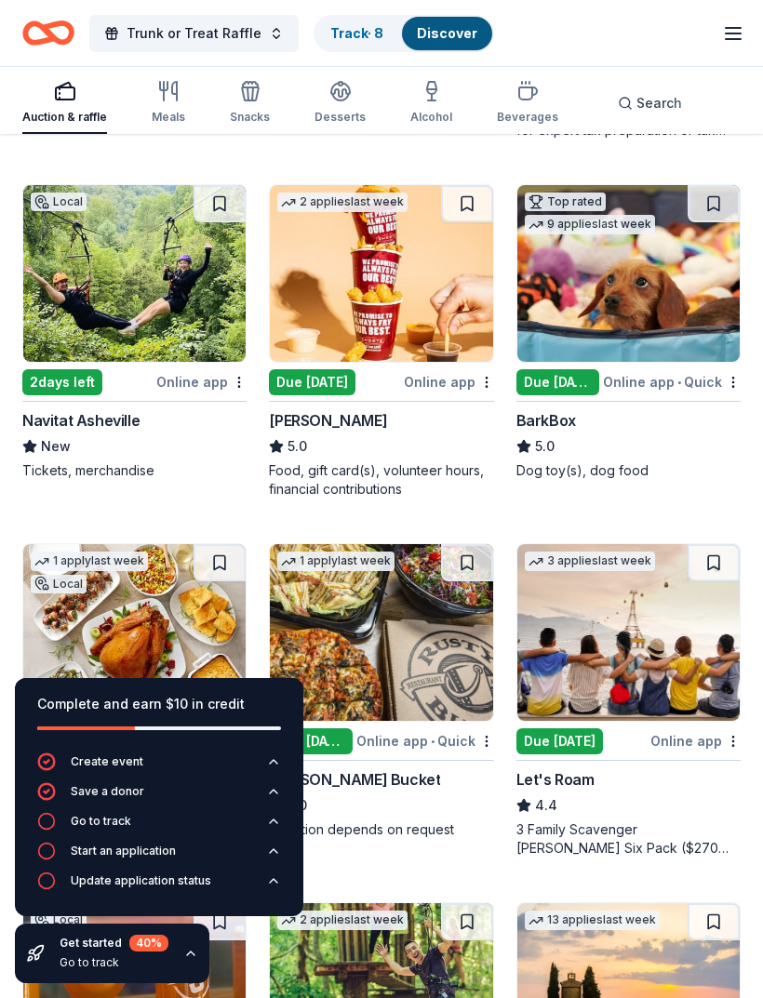
click at [476, 204] on button at bounding box center [467, 203] width 52 height 37
click at [712, 210] on button at bounding box center [714, 203] width 52 height 37
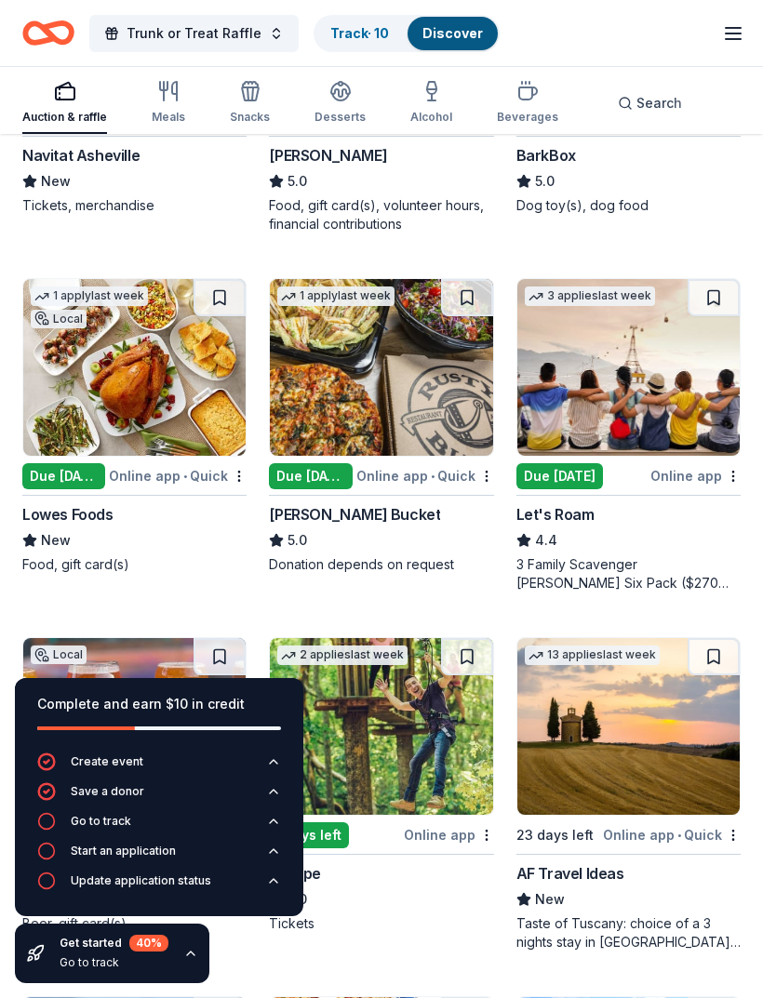
scroll to position [1143, 0]
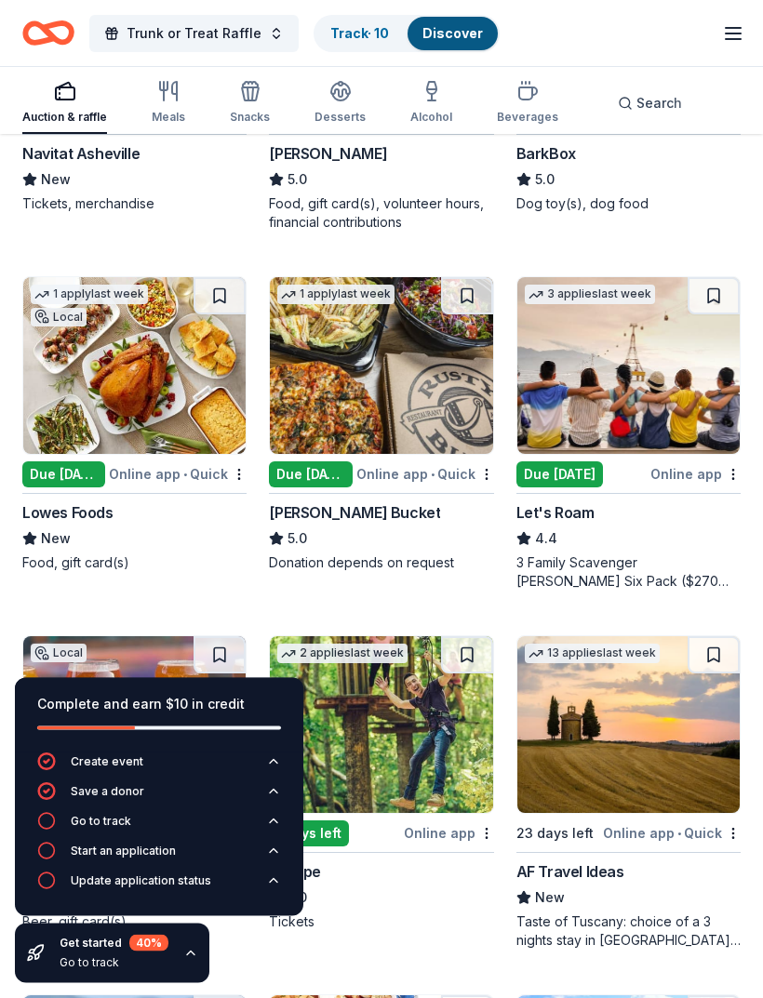
click at [230, 300] on button at bounding box center [220, 296] width 52 height 37
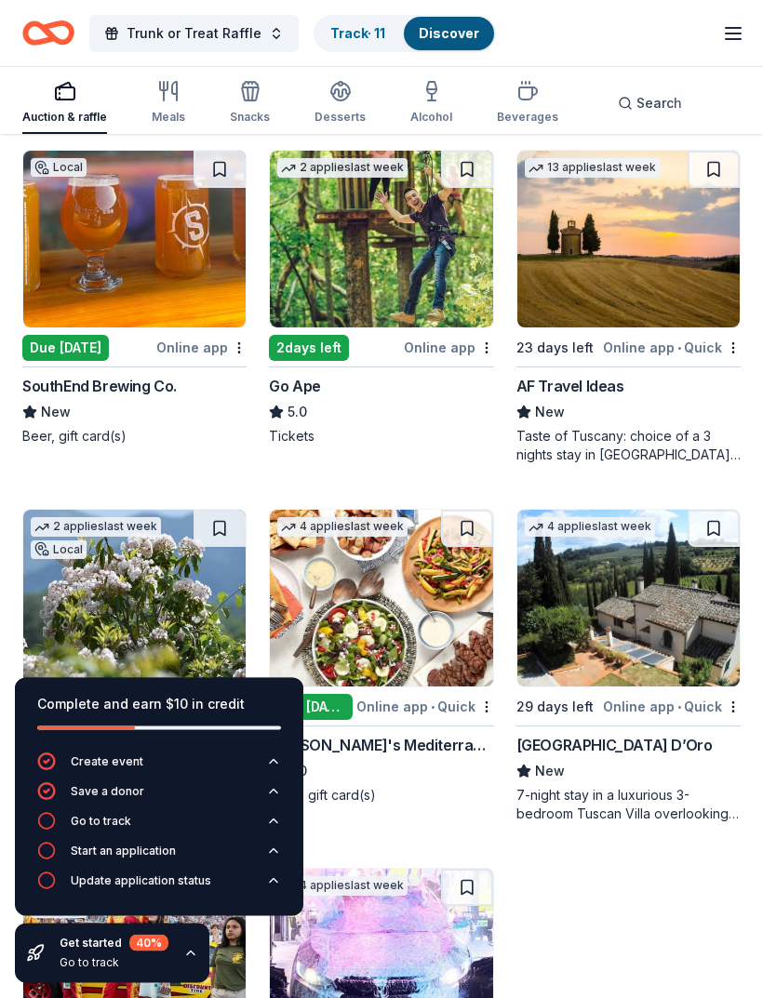
click at [223, 171] on button at bounding box center [220, 170] width 52 height 37
click at [471, 172] on button at bounding box center [467, 169] width 52 height 37
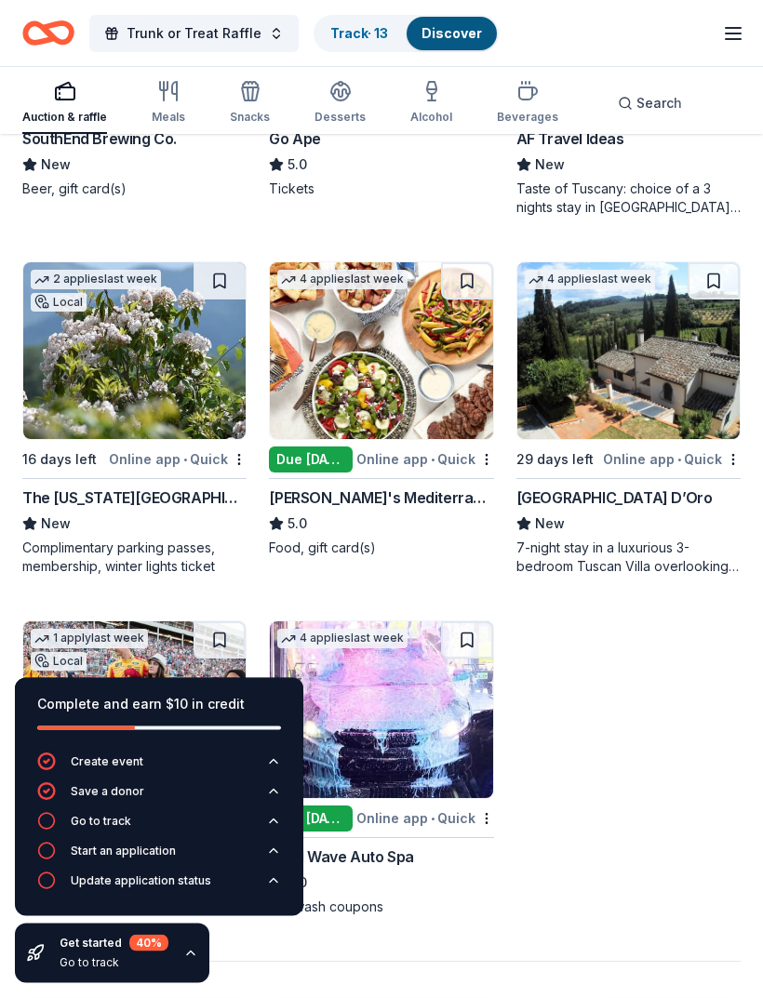
scroll to position [1877, 0]
click at [223, 285] on button at bounding box center [220, 280] width 52 height 37
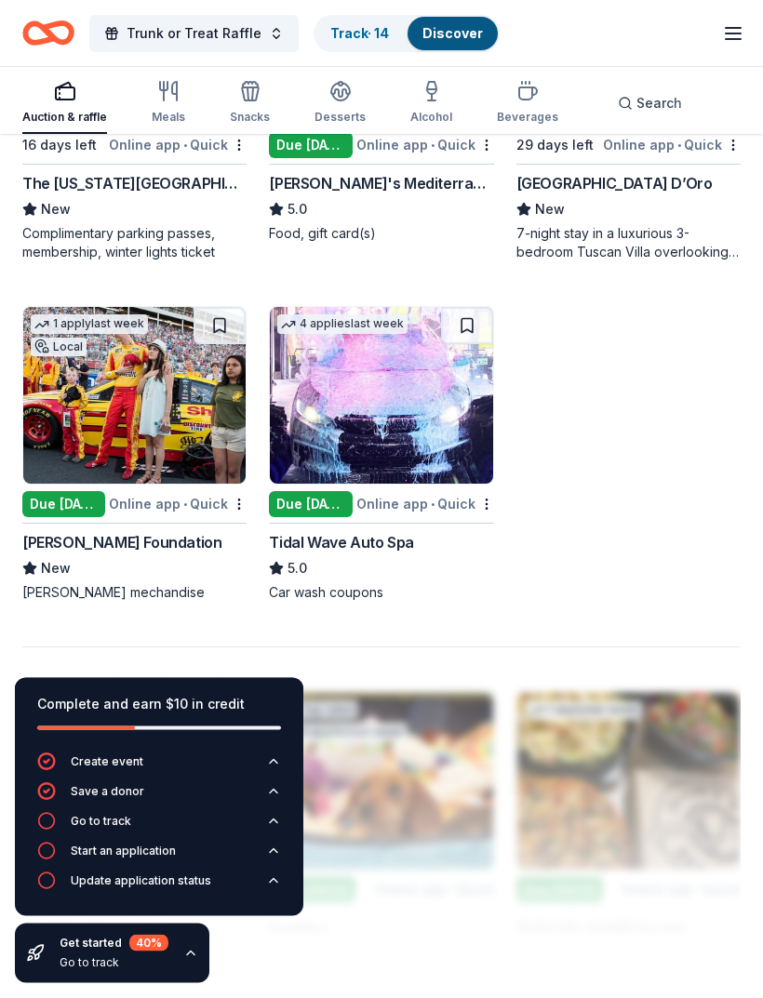
scroll to position [2191, 0]
click at [469, 338] on button at bounding box center [467, 325] width 52 height 37
click at [280, 829] on icon "button" at bounding box center [273, 821] width 15 height 15
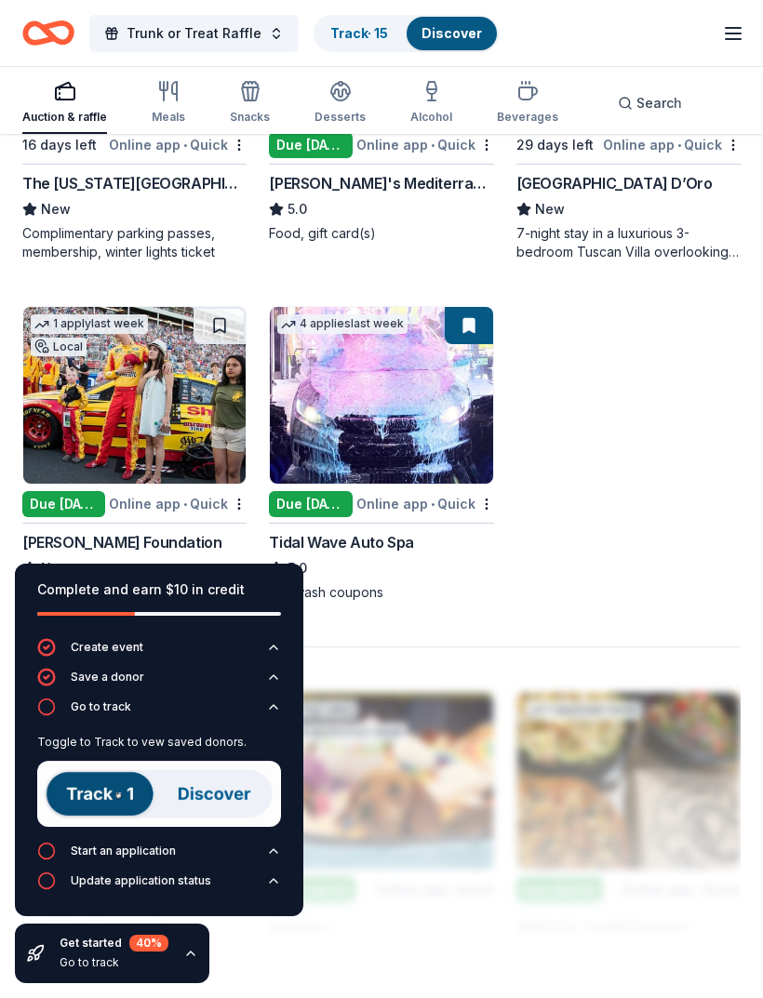
click at [118, 827] on img at bounding box center [159, 794] width 244 height 66
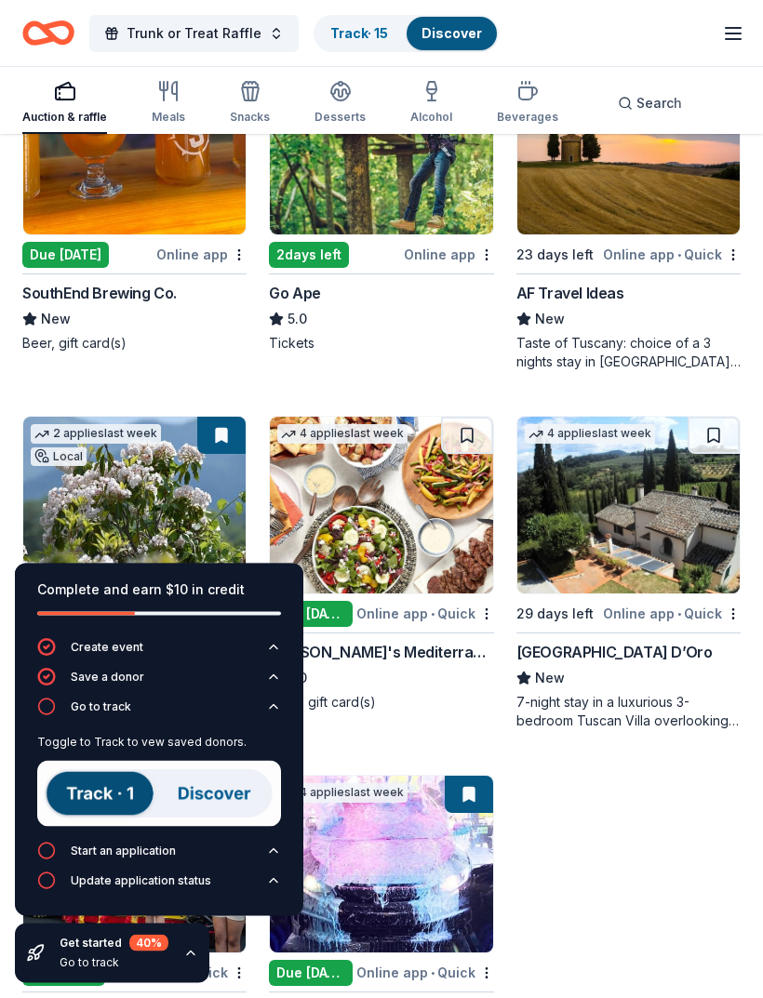
scroll to position [1698, 0]
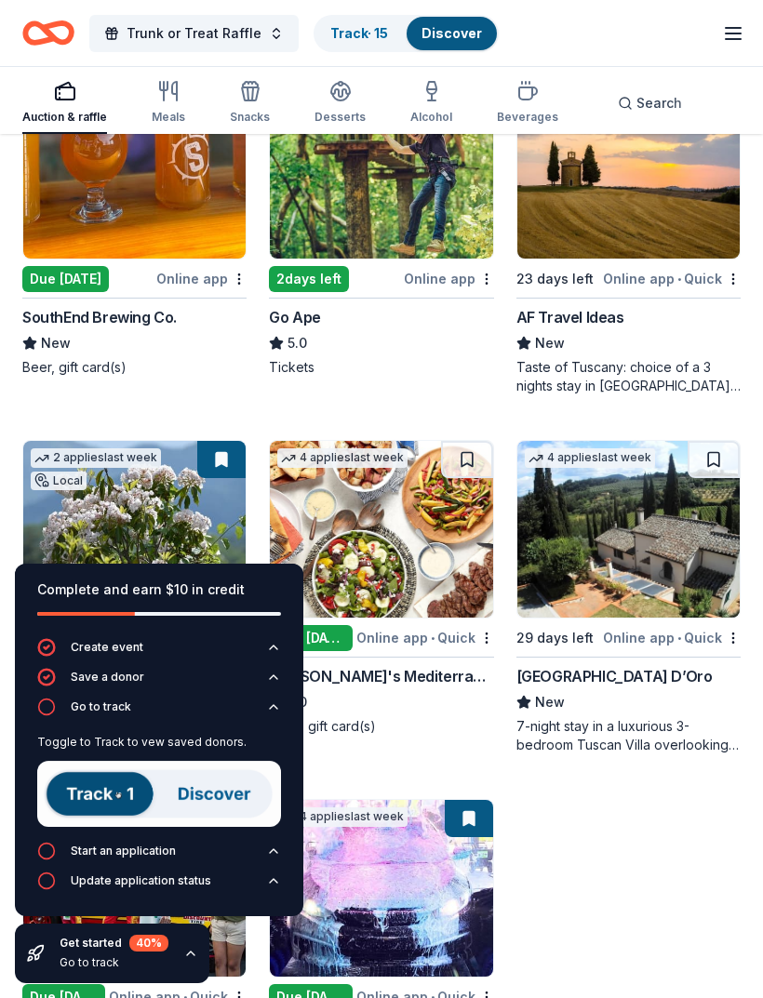
click at [357, 33] on link "Track · 15" at bounding box center [359, 33] width 58 height 16
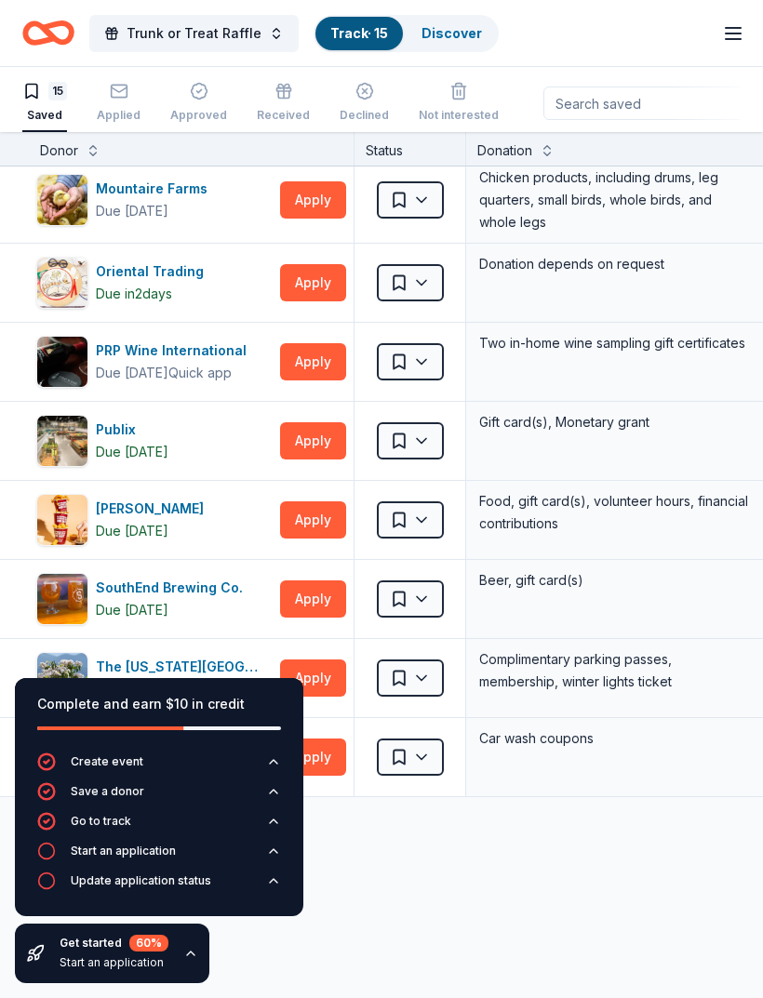
scroll to position [567, 3]
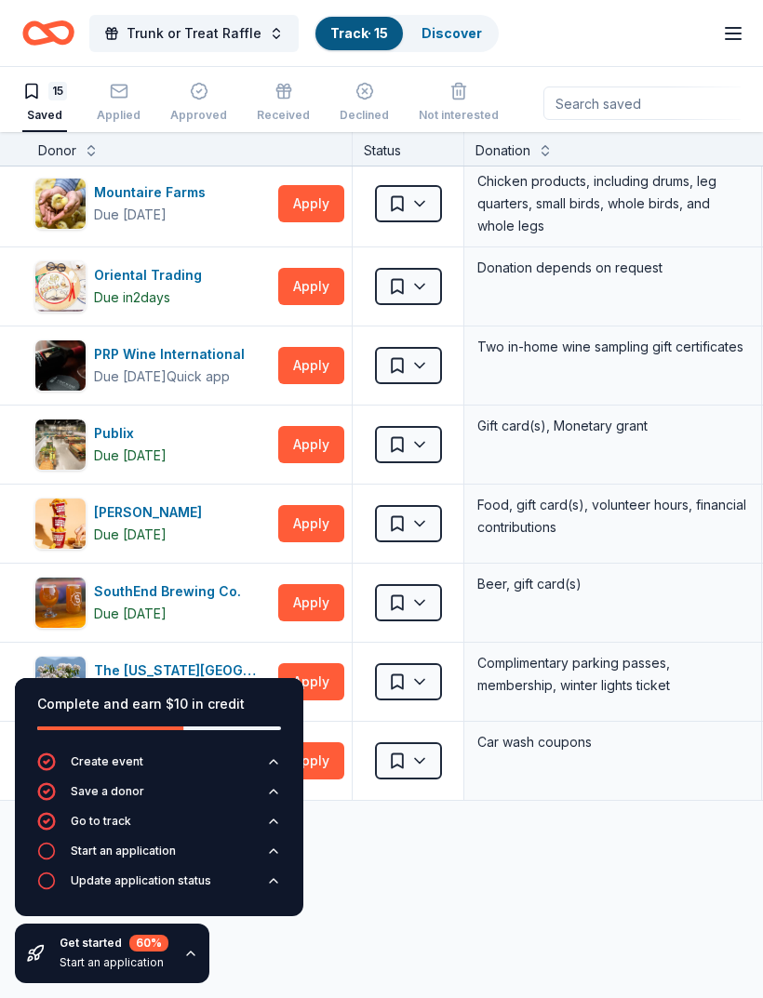
click at [314, 285] on button "Apply" at bounding box center [311, 286] width 66 height 37
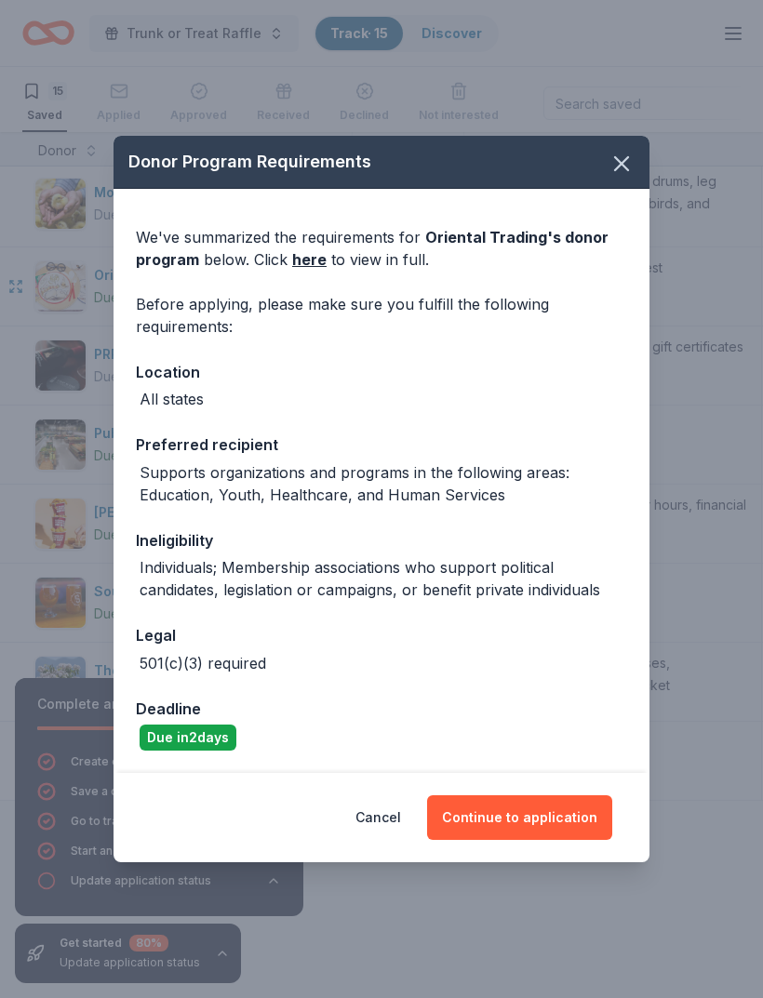
click at [557, 811] on button "Continue to application" at bounding box center [519, 818] width 185 height 45
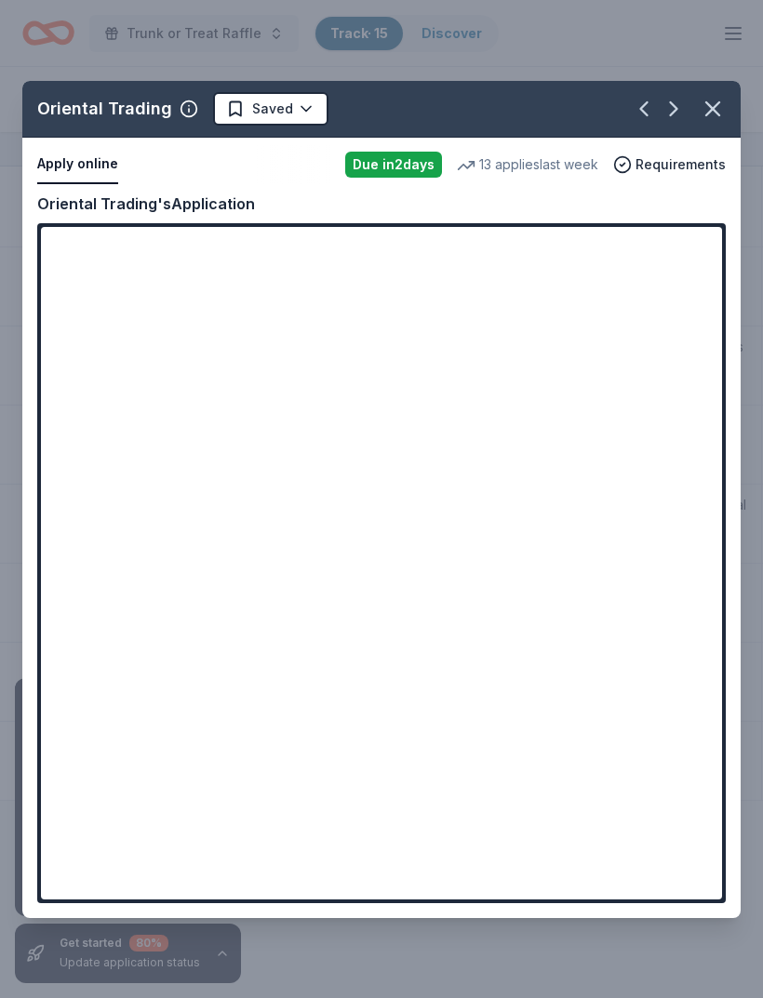
click at [706, 238] on div "Oriental Trading Saved Apply online Due [DATE] 13 applies last week Requirement…" at bounding box center [381, 499] width 718 height 837
click at [702, 243] on div "Oriental Trading Saved Apply online Due [DATE] 13 applies last week Requirement…" at bounding box center [381, 499] width 718 height 837
click at [701, 241] on div "Oriental Trading Saved Apply online Due [DATE] 13 applies last week Requirement…" at bounding box center [381, 499] width 718 height 837
click at [703, 246] on div "Oriental Trading Saved Apply online Due [DATE] 13 applies last week Requirement…" at bounding box center [381, 499] width 718 height 837
click at [537, 658] on div "Oriental Trading Saved Apply online Due [DATE] 13 applies last week Requirement…" at bounding box center [381, 499] width 718 height 837
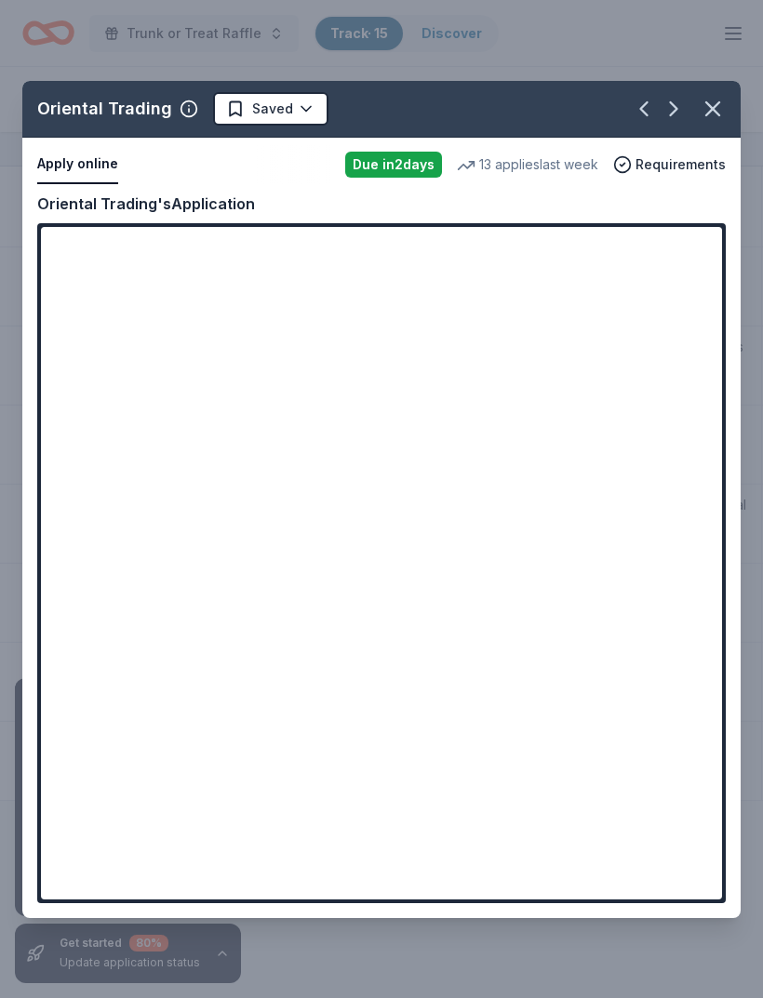
click at [534, 608] on div "Oriental Trading Saved Apply online Due [DATE] 13 applies last week Requirement…" at bounding box center [381, 499] width 718 height 837
click at [703, 248] on div "Oriental Trading Saved Apply online Due [DATE] 13 applies last week Requirement…" at bounding box center [381, 499] width 718 height 837
click at [698, 244] on div "Oriental Trading Saved Apply online Due [DATE] 13 applies last week Requirement…" at bounding box center [381, 499] width 718 height 837
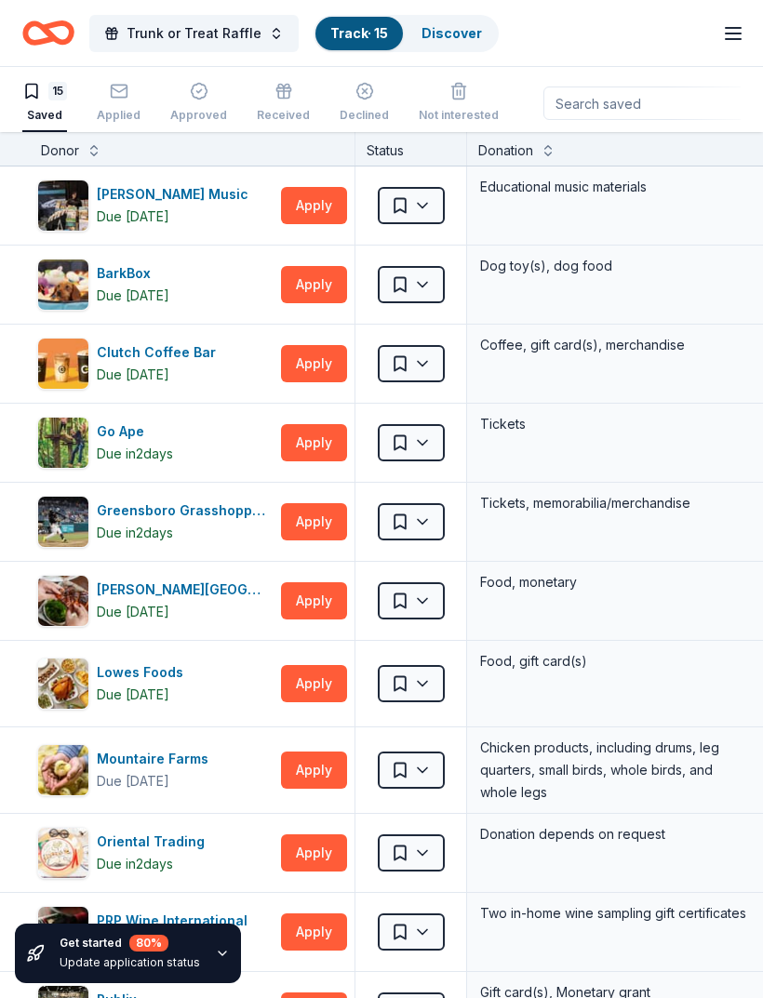
click at [331, 858] on button "Apply" at bounding box center [314, 853] width 66 height 37
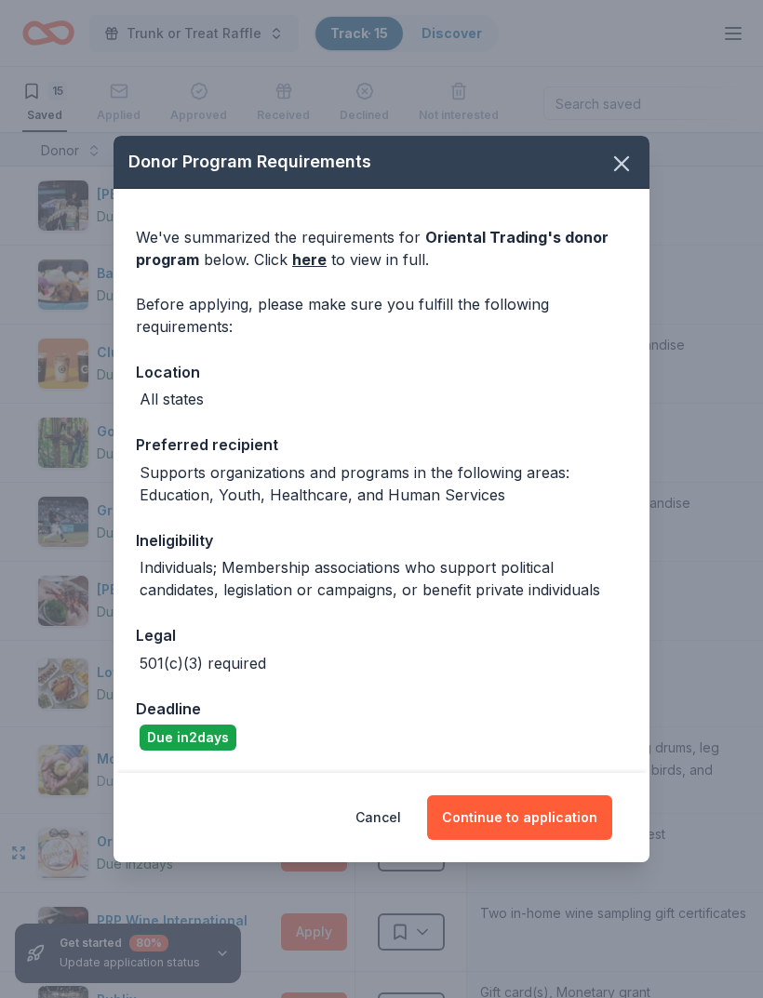
click at [551, 821] on button "Continue to application" at bounding box center [519, 818] width 185 height 45
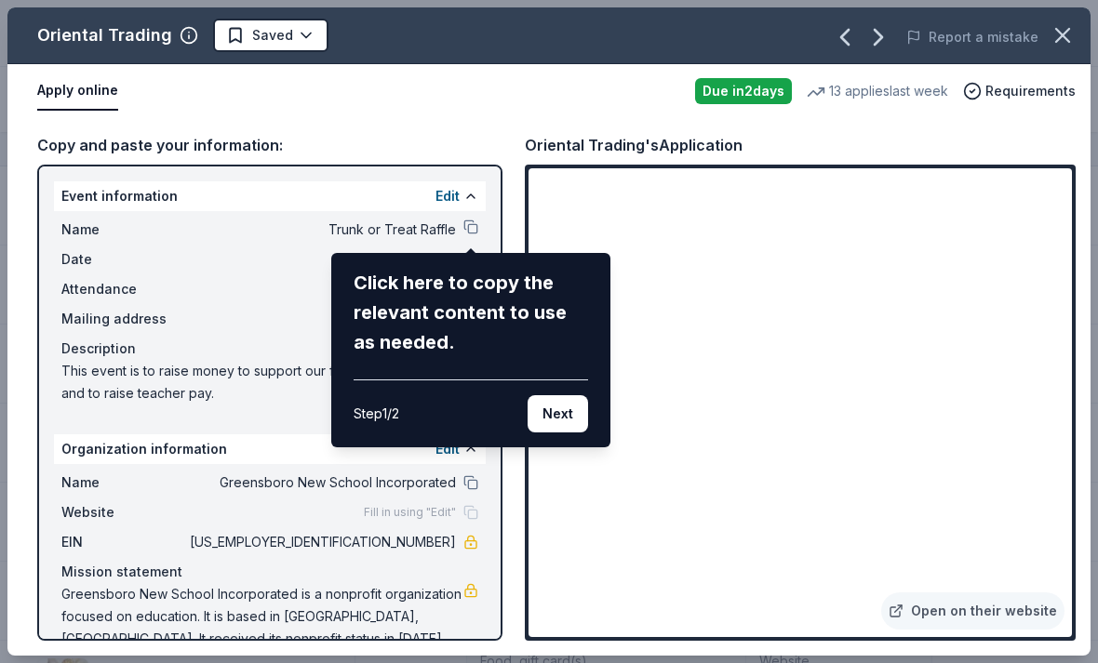
click at [569, 416] on button "Next" at bounding box center [558, 413] width 60 height 37
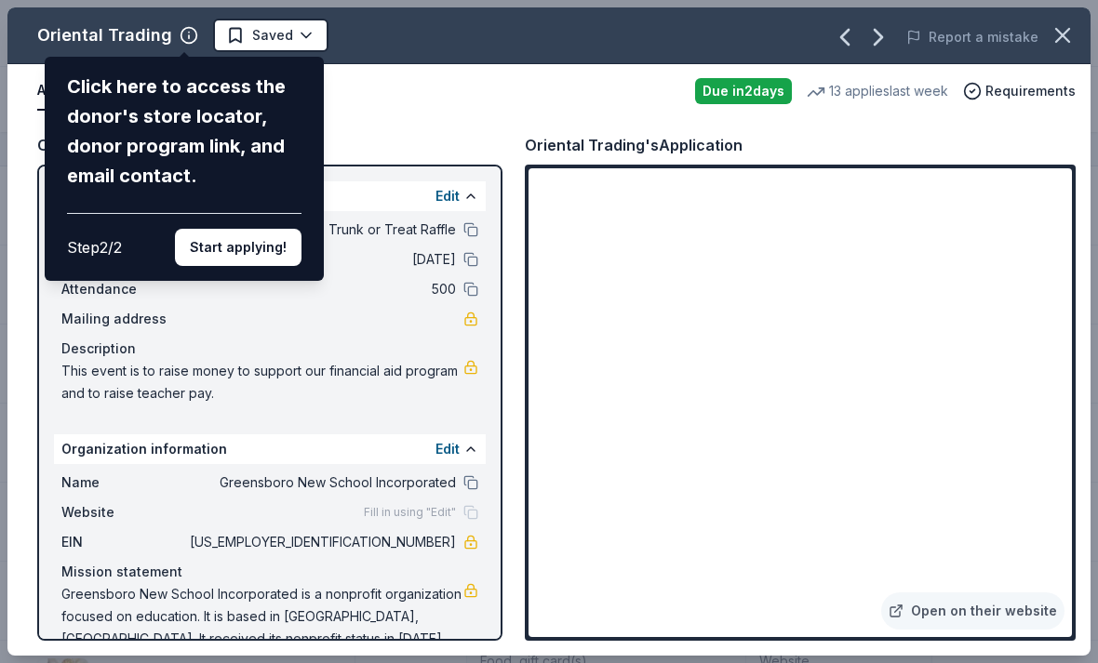
click at [474, 234] on div "Oriental Trading Click here to access the donor's store locator, donor program …" at bounding box center [548, 331] width 1083 height 649
click at [272, 229] on button "Start applying!" at bounding box center [238, 247] width 127 height 37
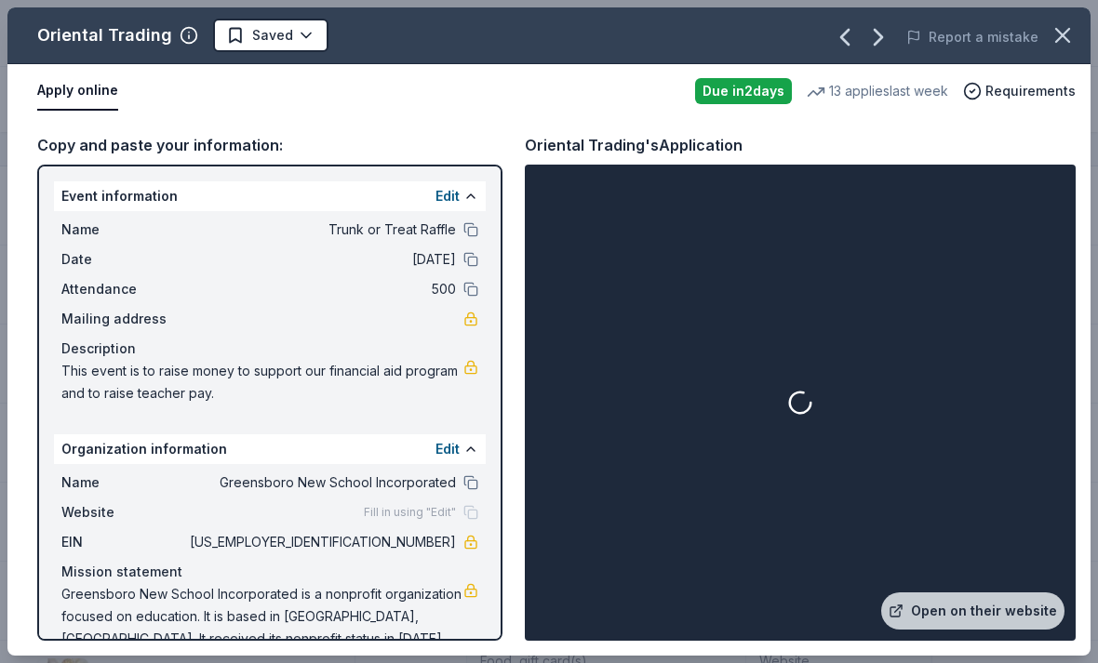
click at [762, 186] on div at bounding box center [800, 402] width 543 height 469
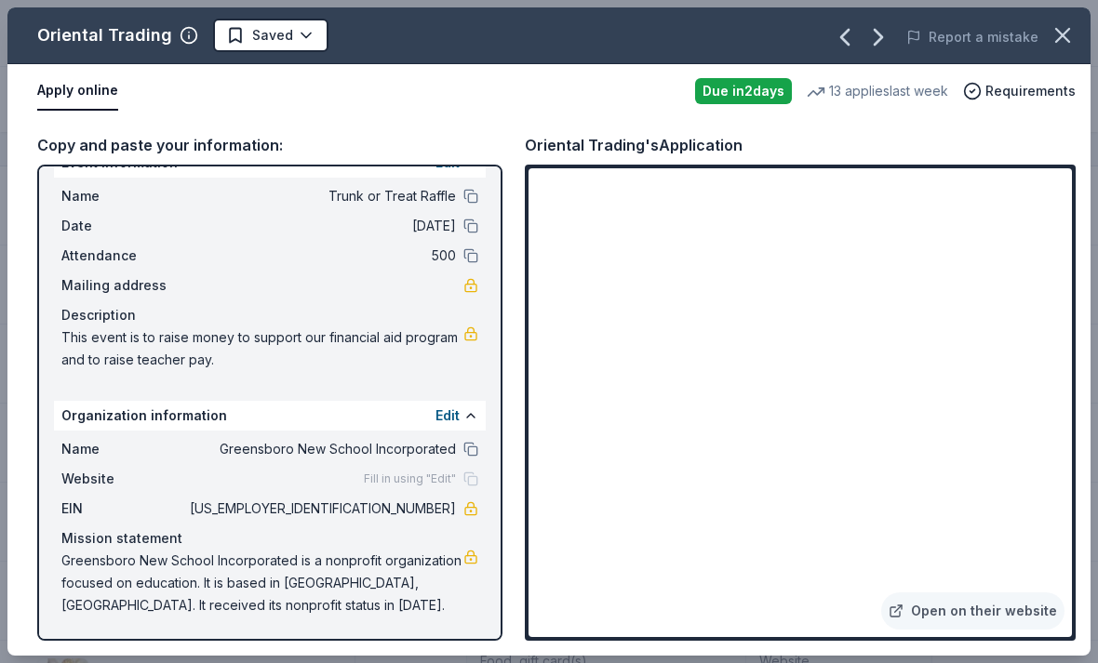
scroll to position [33, 0]
click at [164, 344] on span "This event is to raise money to support our financial aid program and to raise …" at bounding box center [262, 349] width 402 height 45
click at [468, 341] on link at bounding box center [470, 334] width 15 height 15
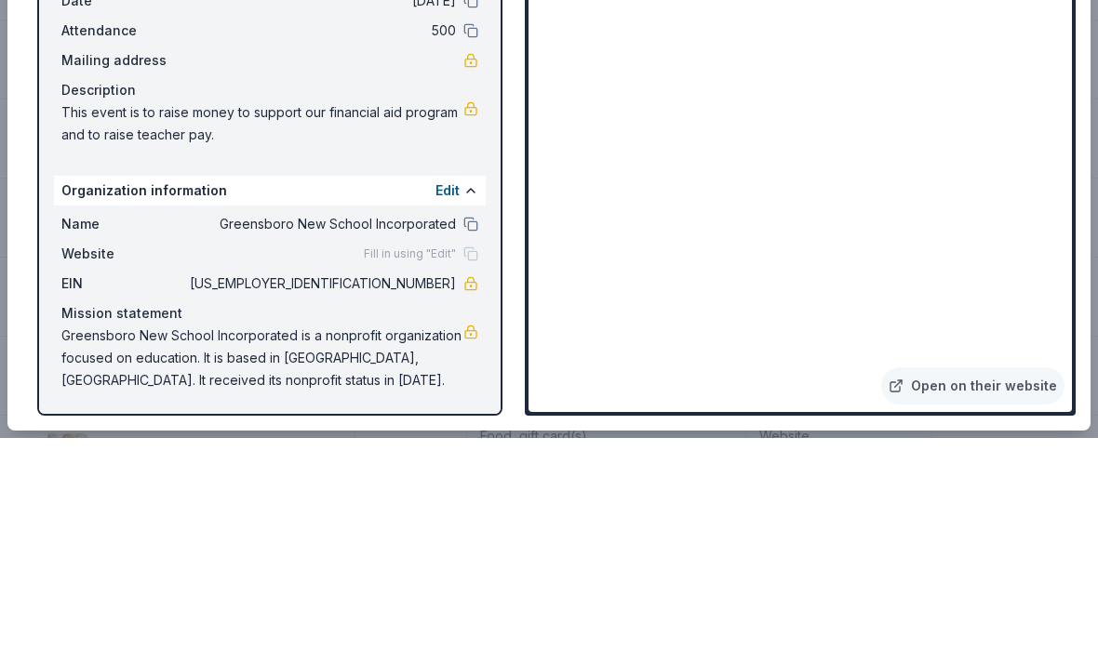
scroll to position [60, 0]
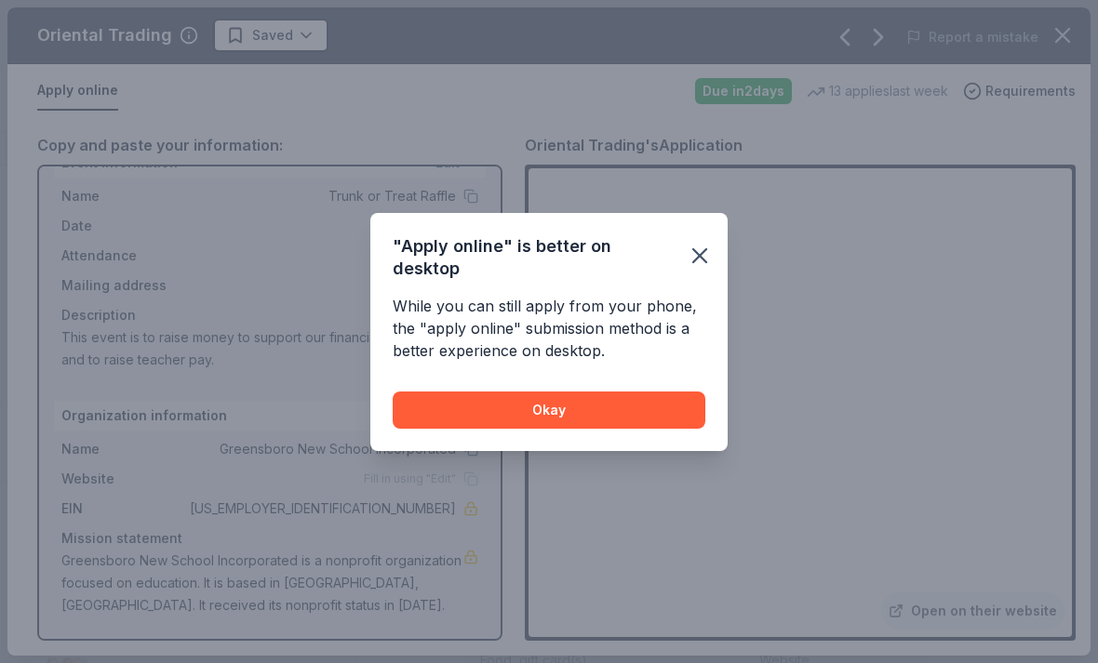
click at [674, 407] on button "Okay" at bounding box center [549, 410] width 313 height 37
